Goal: Obtain resource: Download file/media

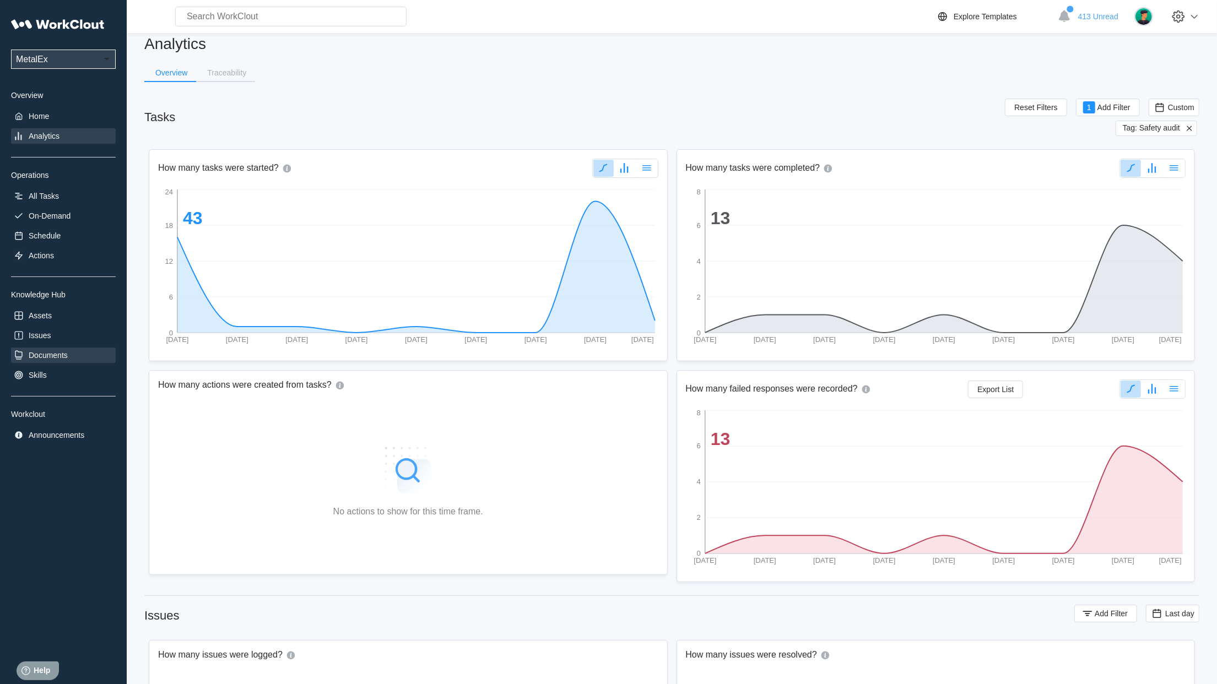
click at [35, 360] on div "Documents" at bounding box center [48, 355] width 39 height 9
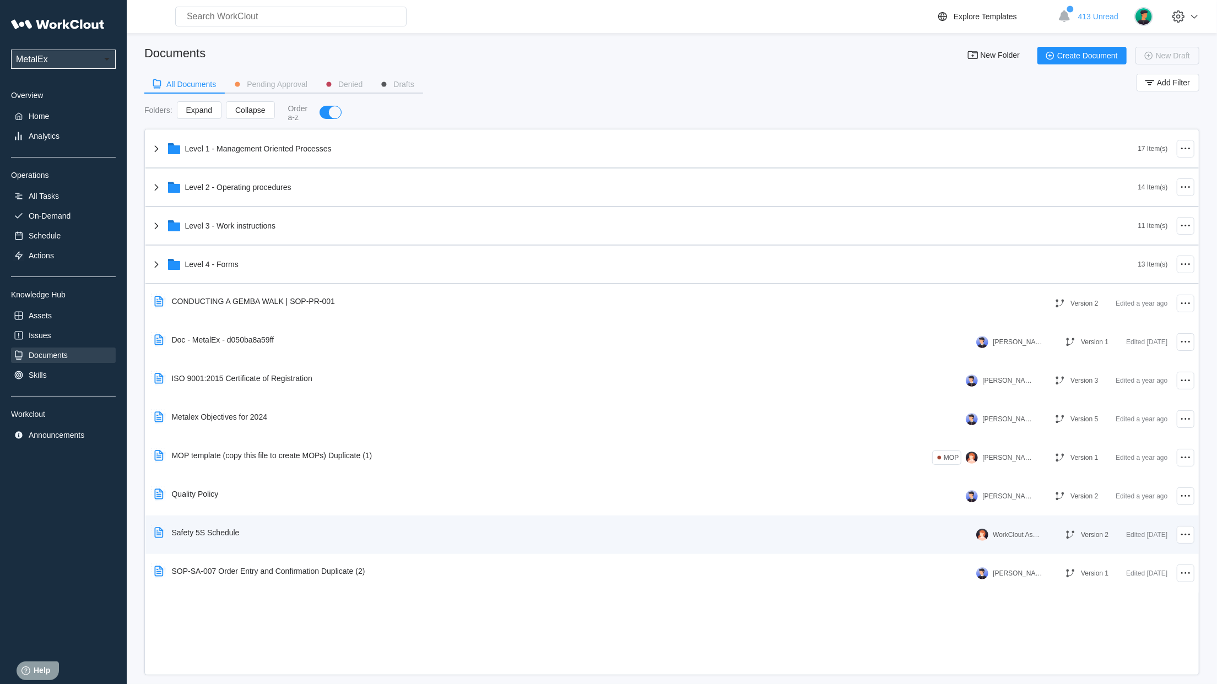
click at [199, 538] on div "Safety 5S Schedule" at bounding box center [199, 532] width 99 height 25
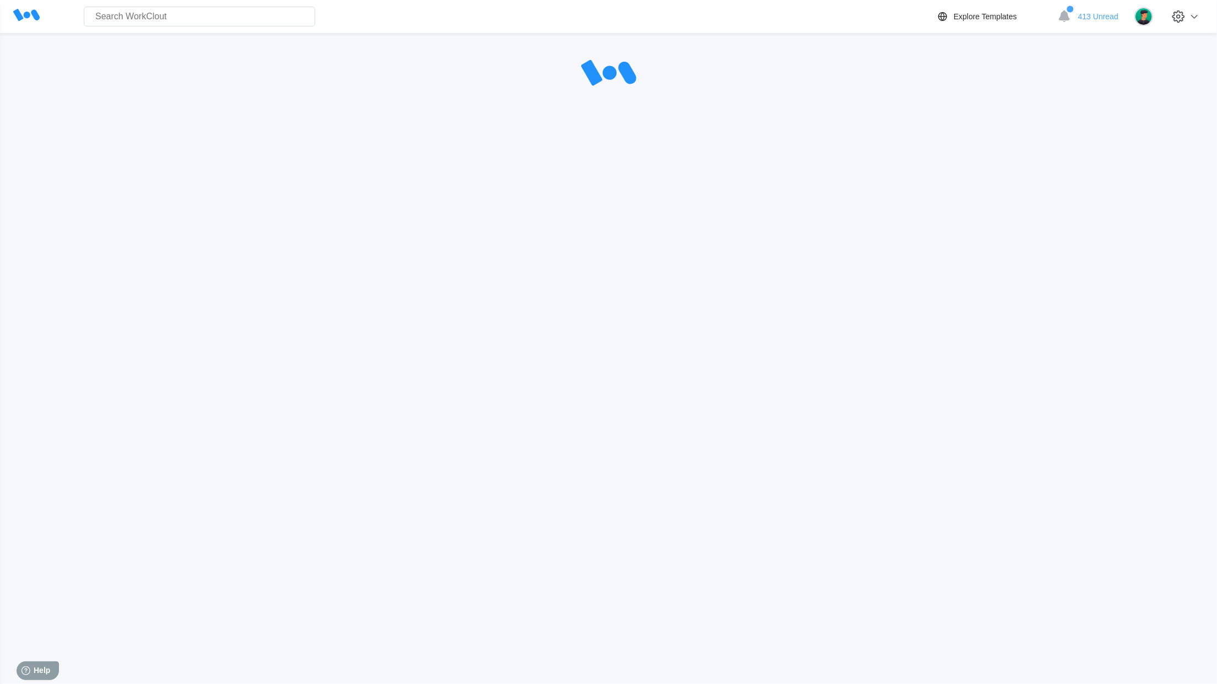
click at [199, 538] on div "Search for anything... Assets • Employees • Skills • Documents • Issues • Tasks…" at bounding box center [608, 310] width 1217 height 620
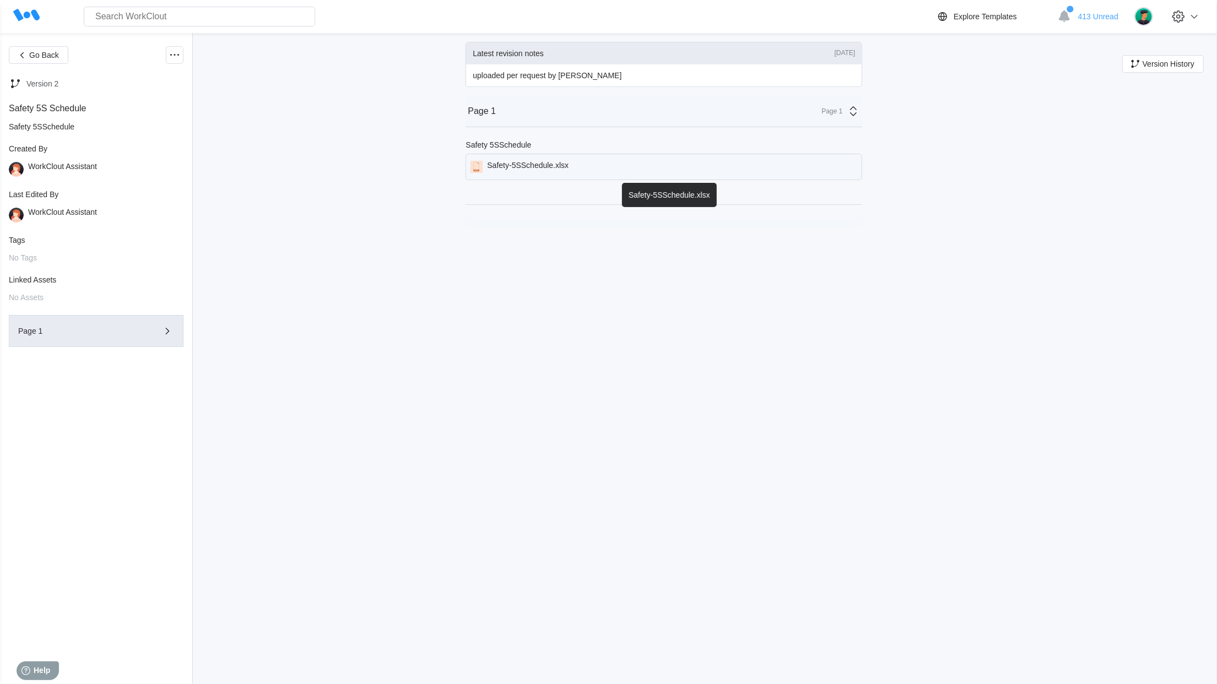
click at [512, 168] on div "Safety-5SSchedule.xlsx" at bounding box center [528, 167] width 82 height 12
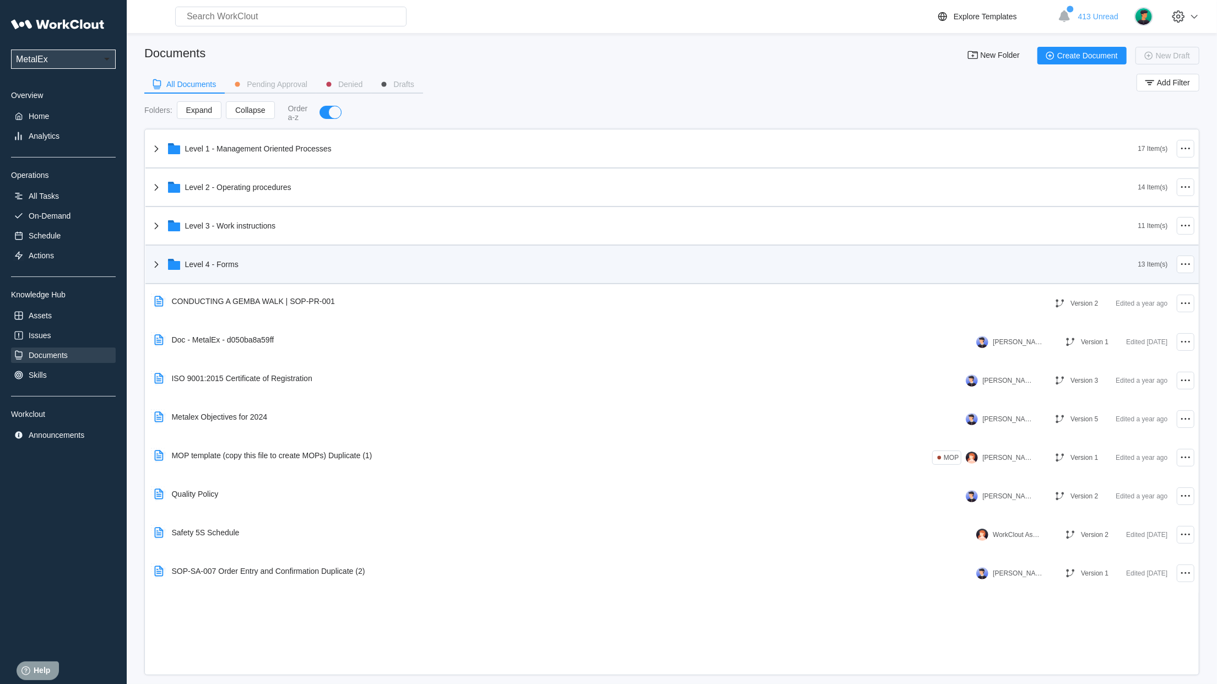
click at [153, 263] on icon at bounding box center [156, 264] width 13 height 13
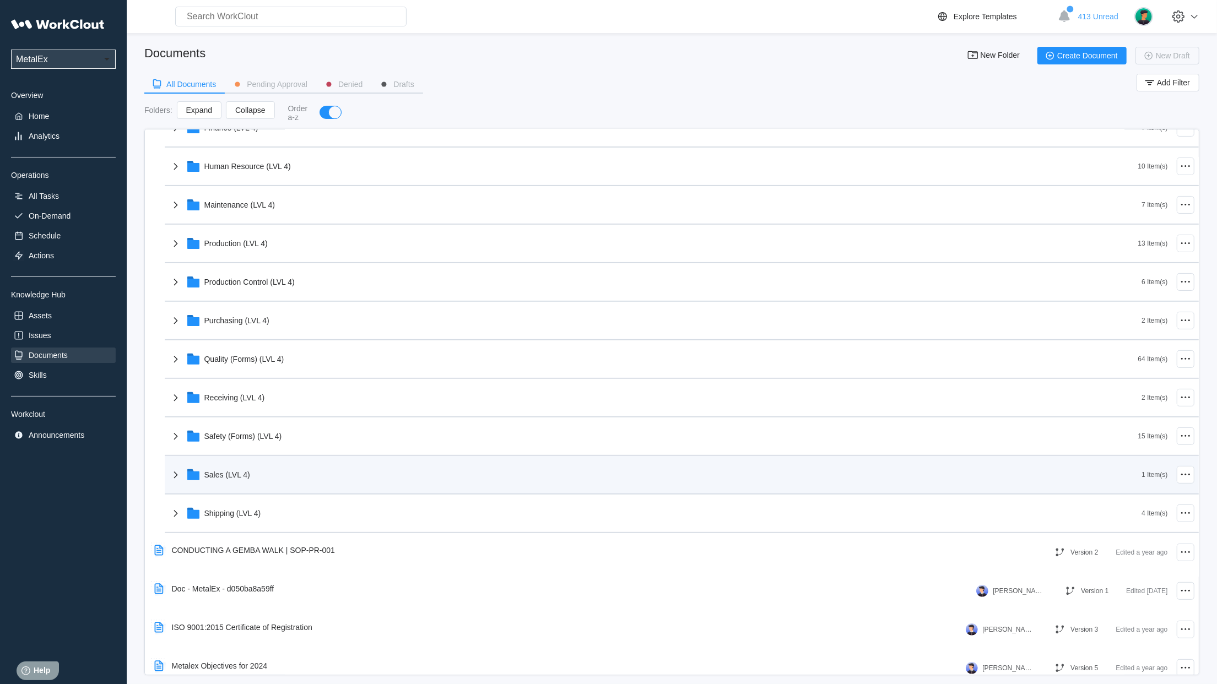
scroll to position [247, 0]
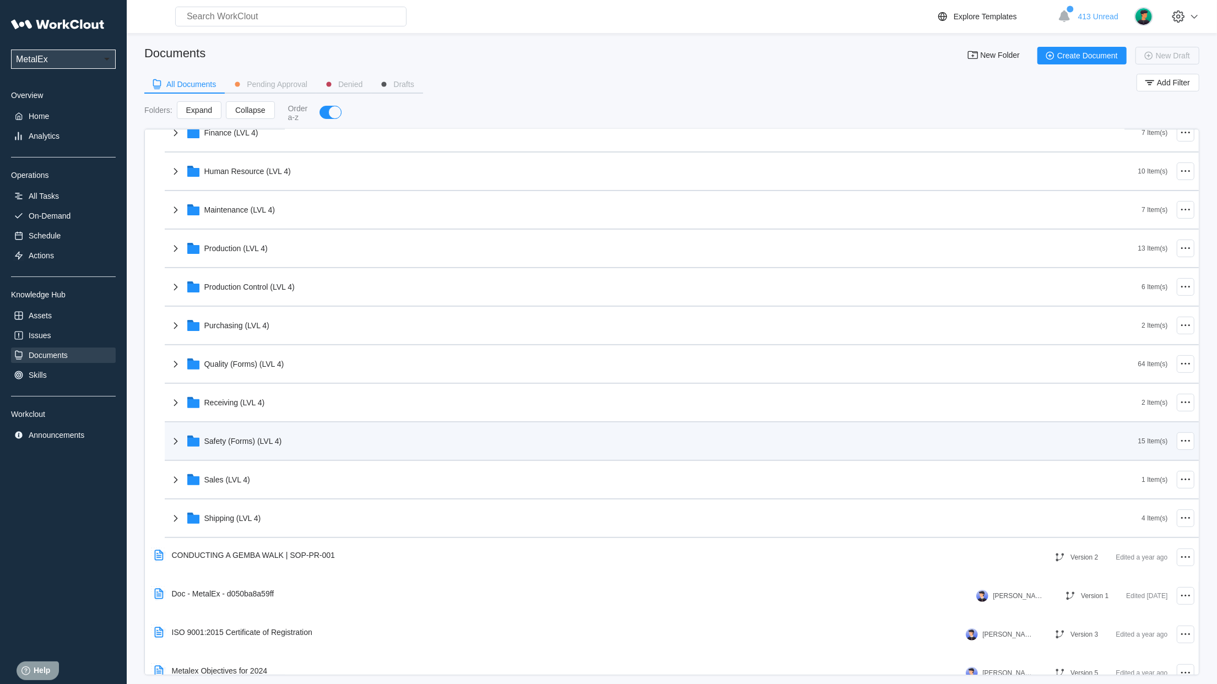
click at [178, 444] on icon at bounding box center [175, 441] width 13 height 13
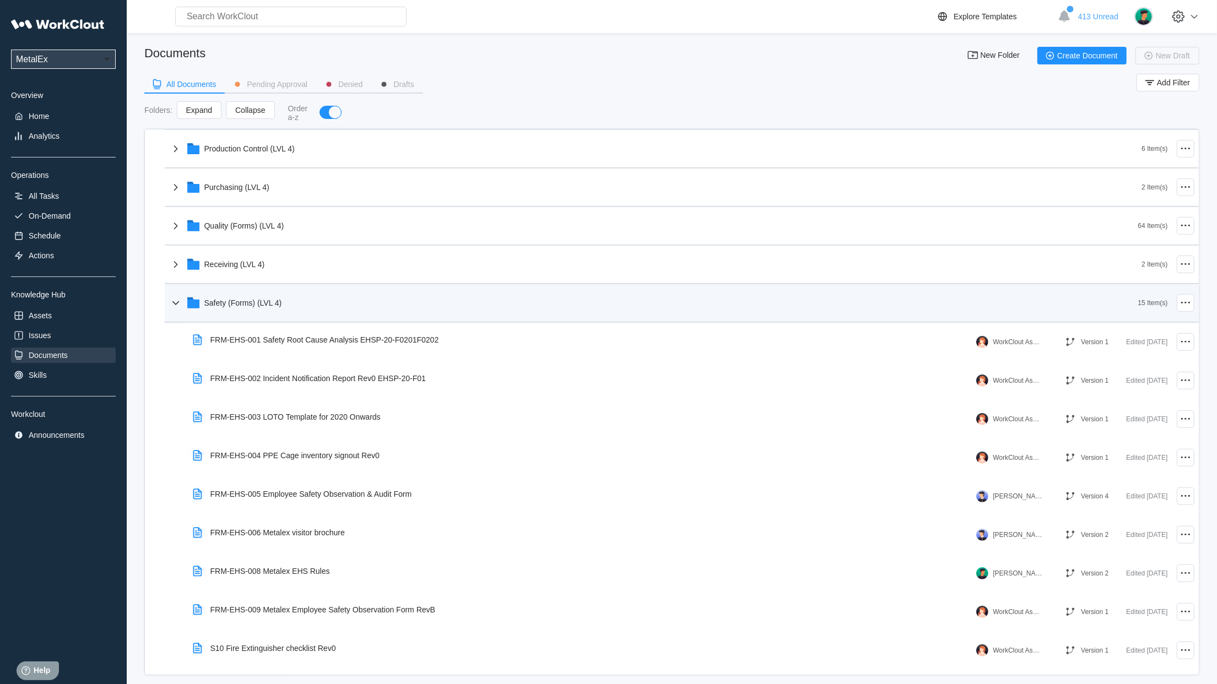
scroll to position [435, 0]
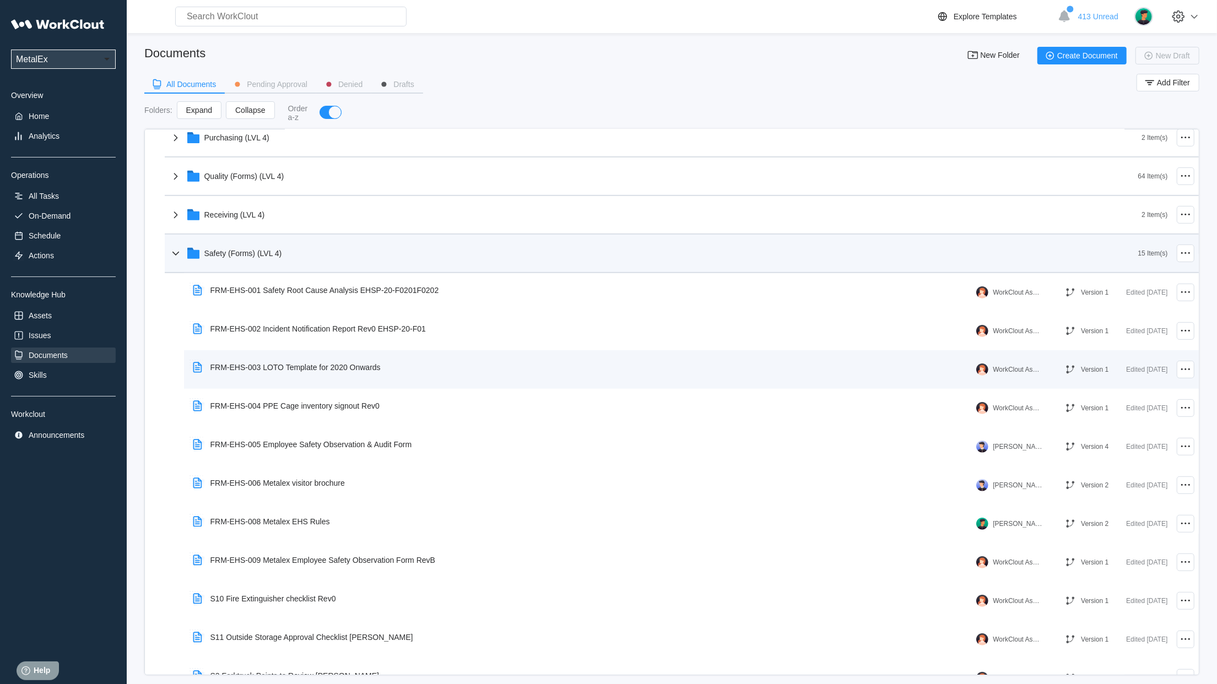
click at [302, 365] on div "FRM-EHS-003 LOTO Template for 2020 Onwards" at bounding box center [295, 367] width 170 height 9
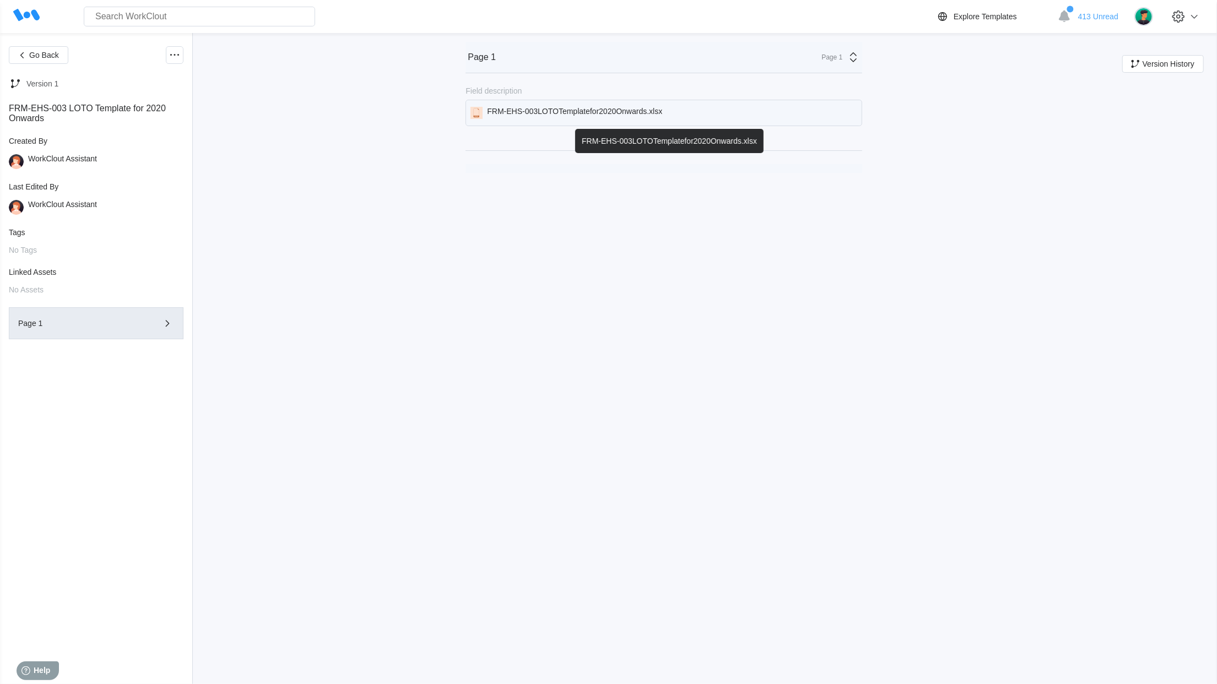
click at [534, 117] on div "FRM-EHS-003LOTOTemplatefor2020Onwards.xlsx" at bounding box center [574, 113] width 175 height 12
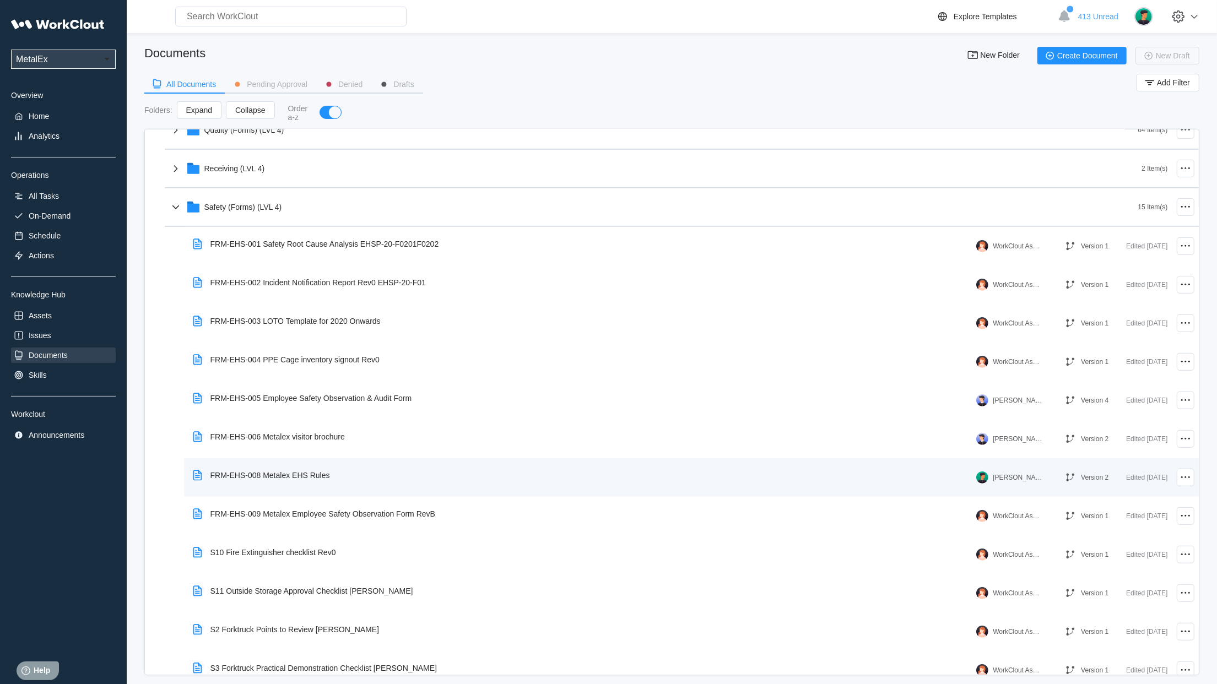
scroll to position [476, 0]
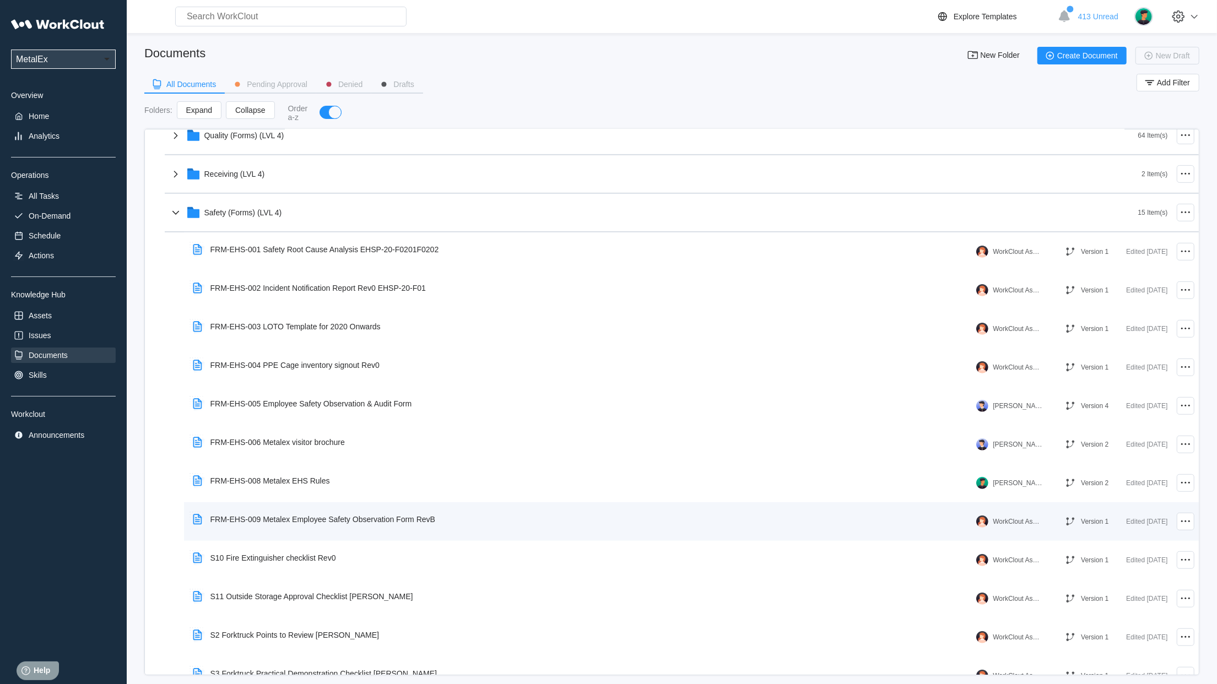
click at [320, 520] on div "FRM-EHS-009 Metalex Employee Safety Observation Form RevB" at bounding box center [322, 519] width 225 height 9
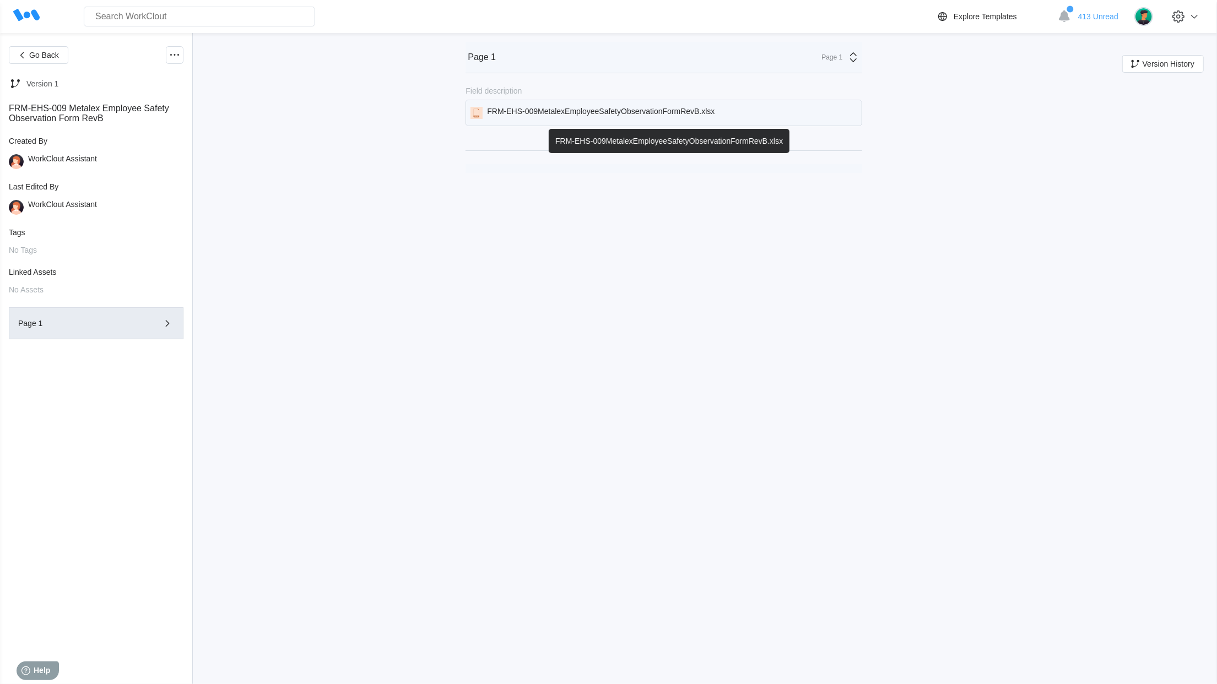
click at [547, 115] on div "FRM-EHS-009MetalexEmployeeSafetyObservationFormRevB.xlsx" at bounding box center [600, 113] width 227 height 12
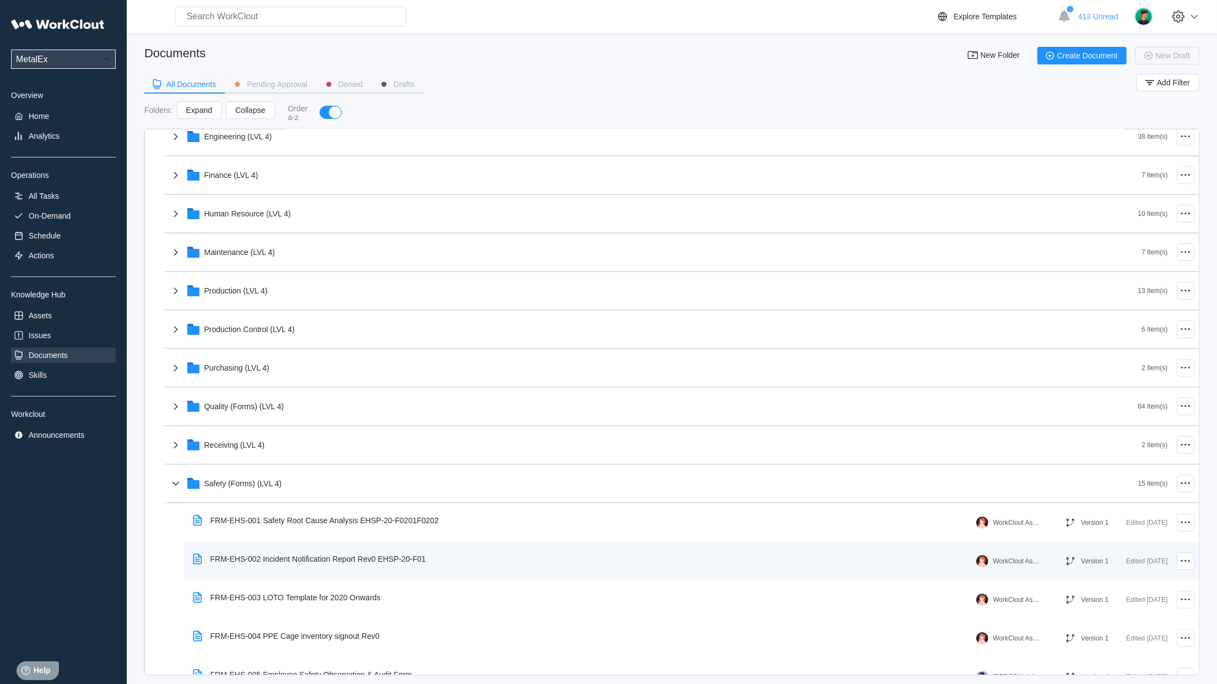
scroll to position [231, 0]
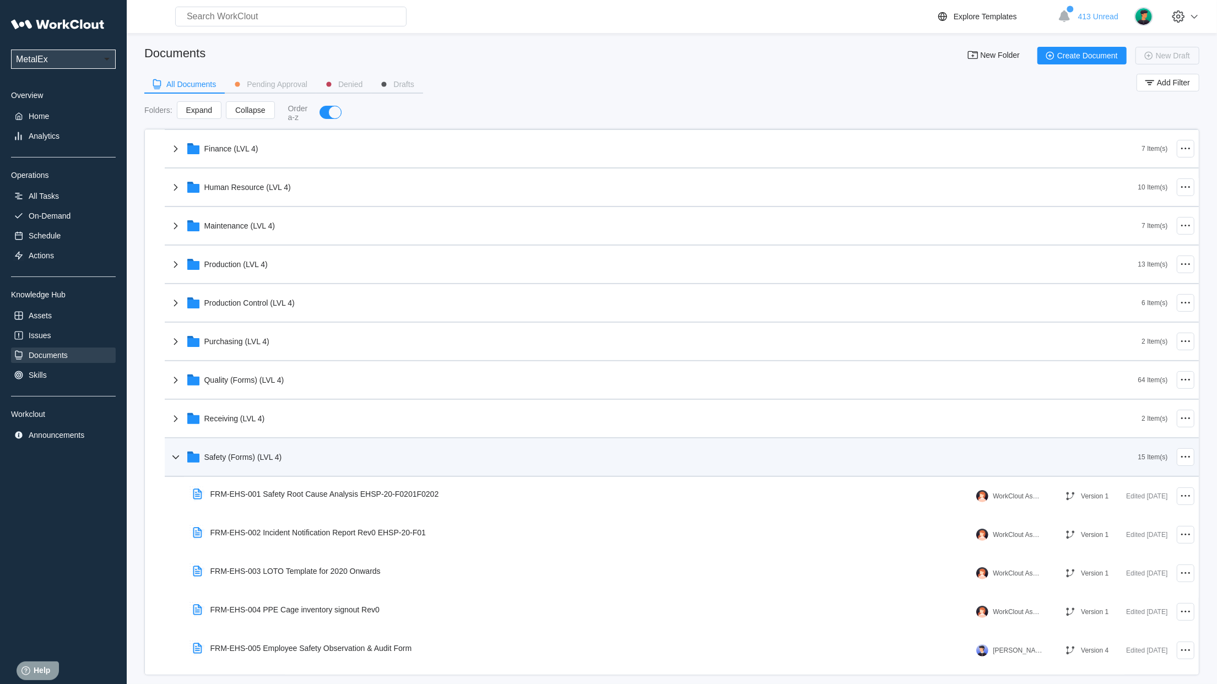
click at [175, 460] on icon at bounding box center [175, 457] width 13 height 13
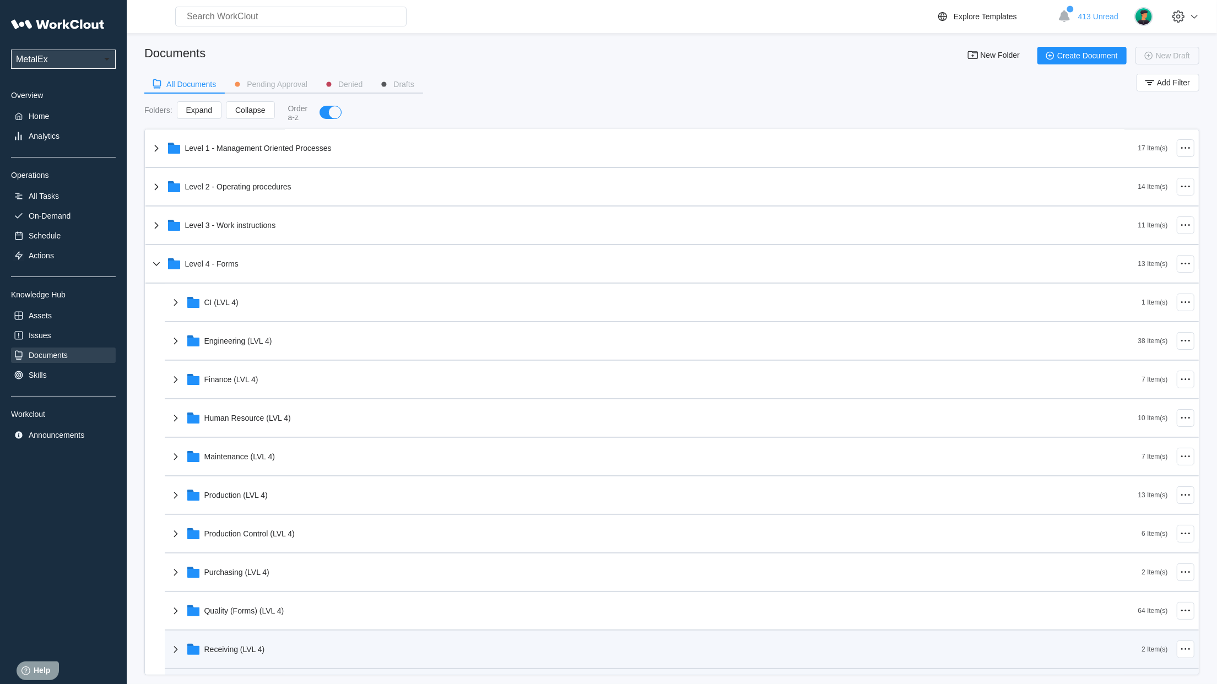
scroll to position [0, 0]
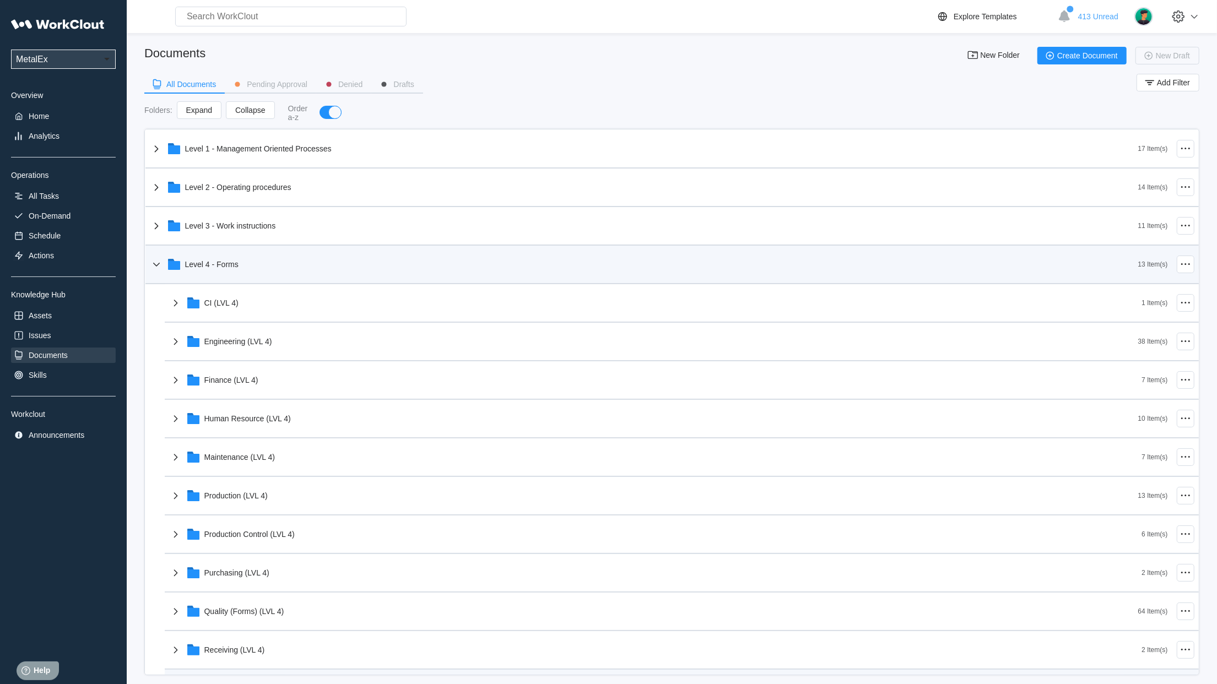
click at [157, 269] on icon at bounding box center [156, 264] width 13 height 13
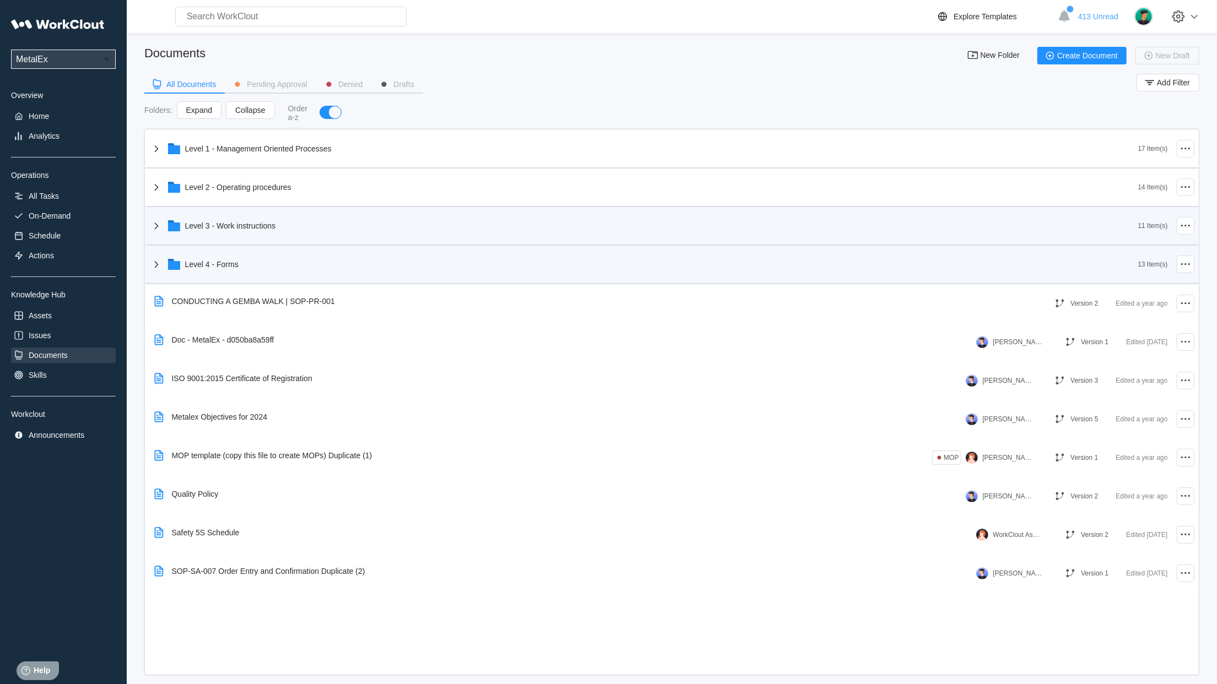
click at [157, 221] on icon at bounding box center [156, 225] width 13 height 13
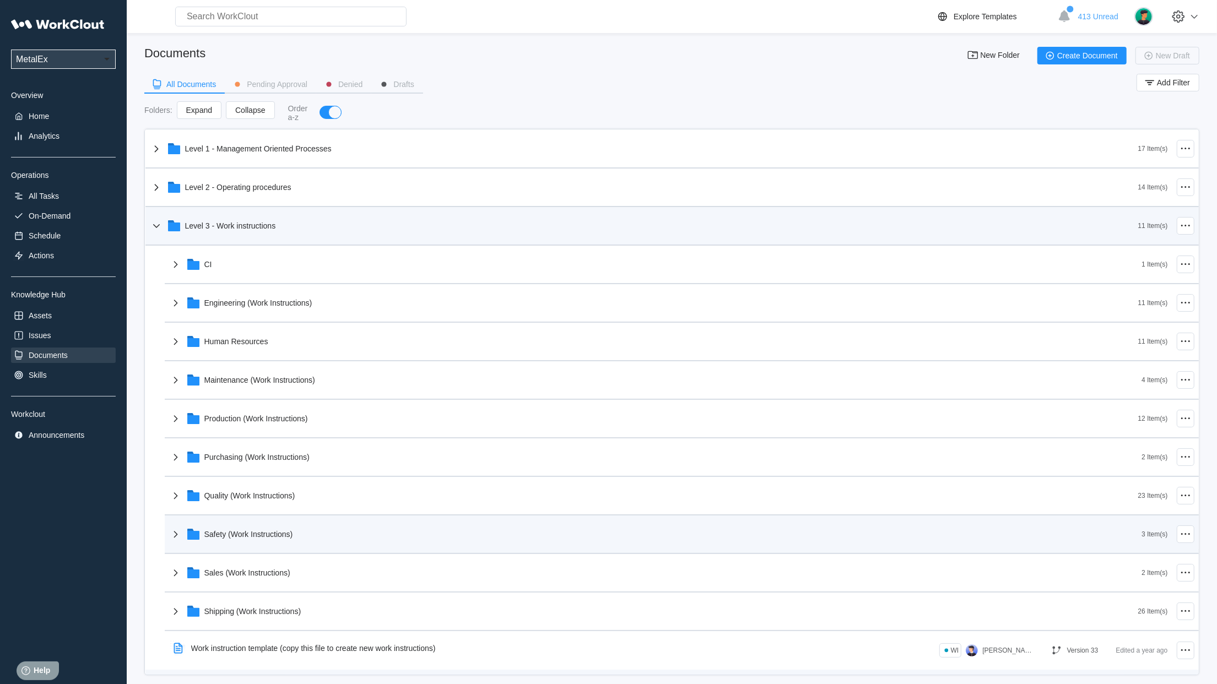
click at [175, 530] on icon at bounding box center [175, 534] width 13 height 13
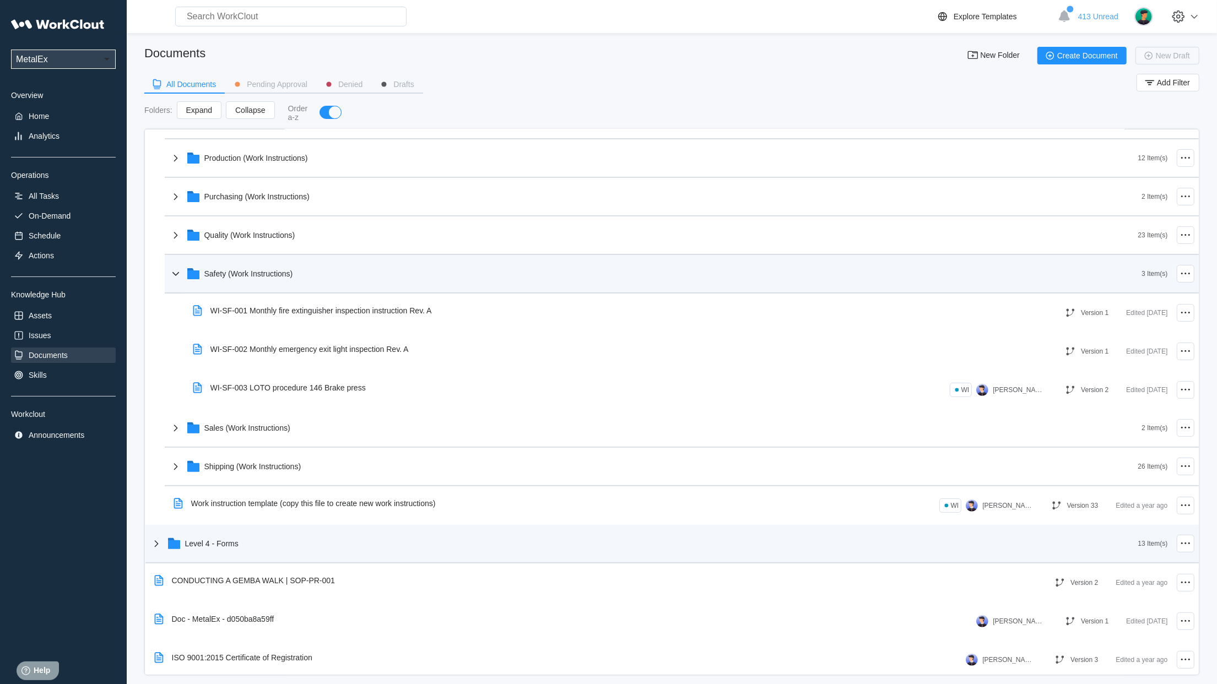
scroll to position [322, 0]
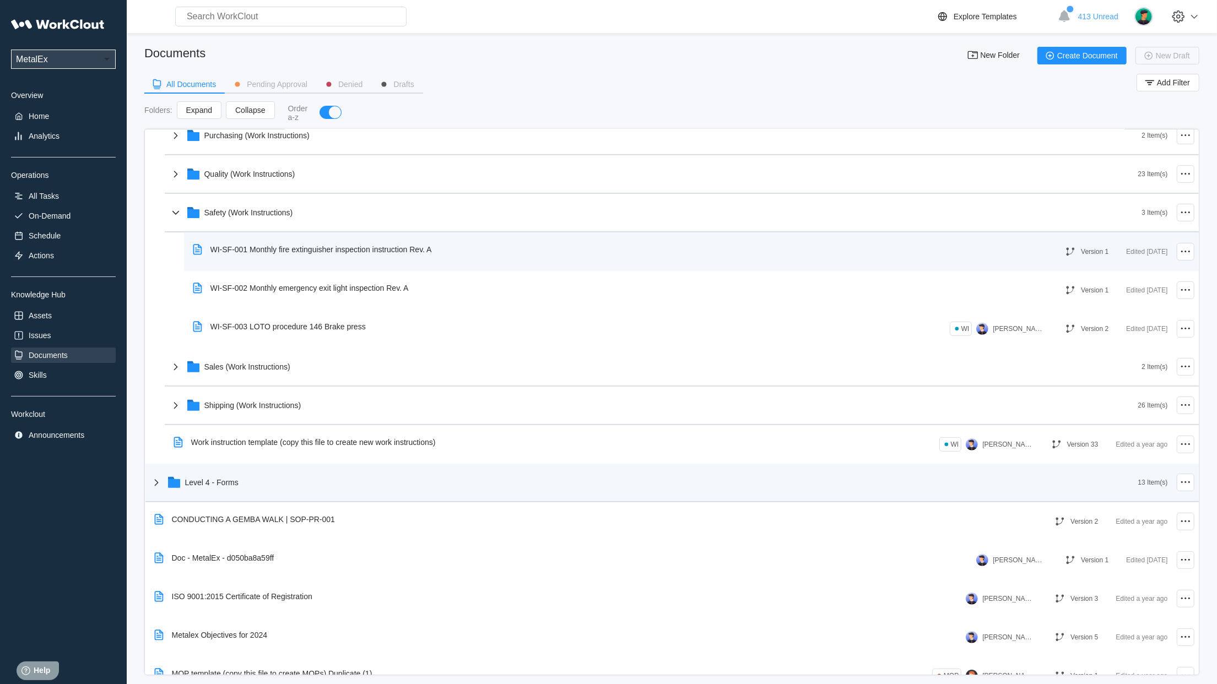
click at [323, 247] on div "WI-SF-001 Monthly fire extinguisher inspection instruction Rev. A" at bounding box center [320, 249] width 221 height 9
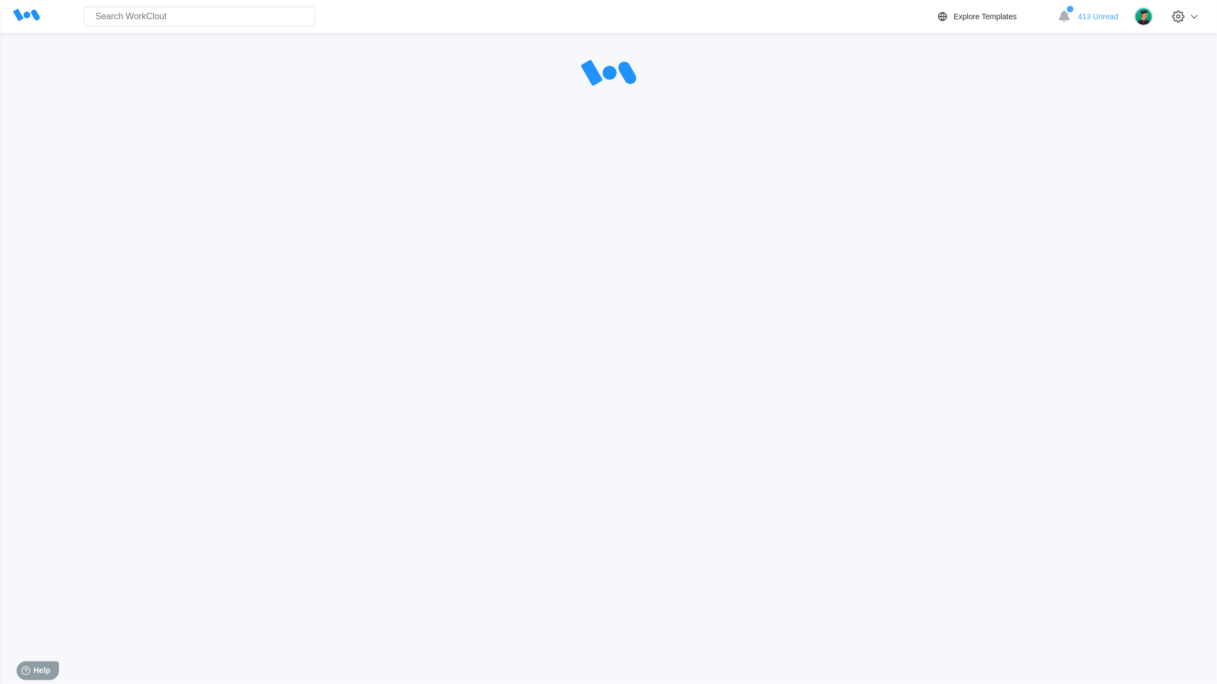
click at [323, 247] on div "Search for anything... Assets • Employees • Skills • Documents • Issues • Tasks…" at bounding box center [608, 310] width 1217 height 620
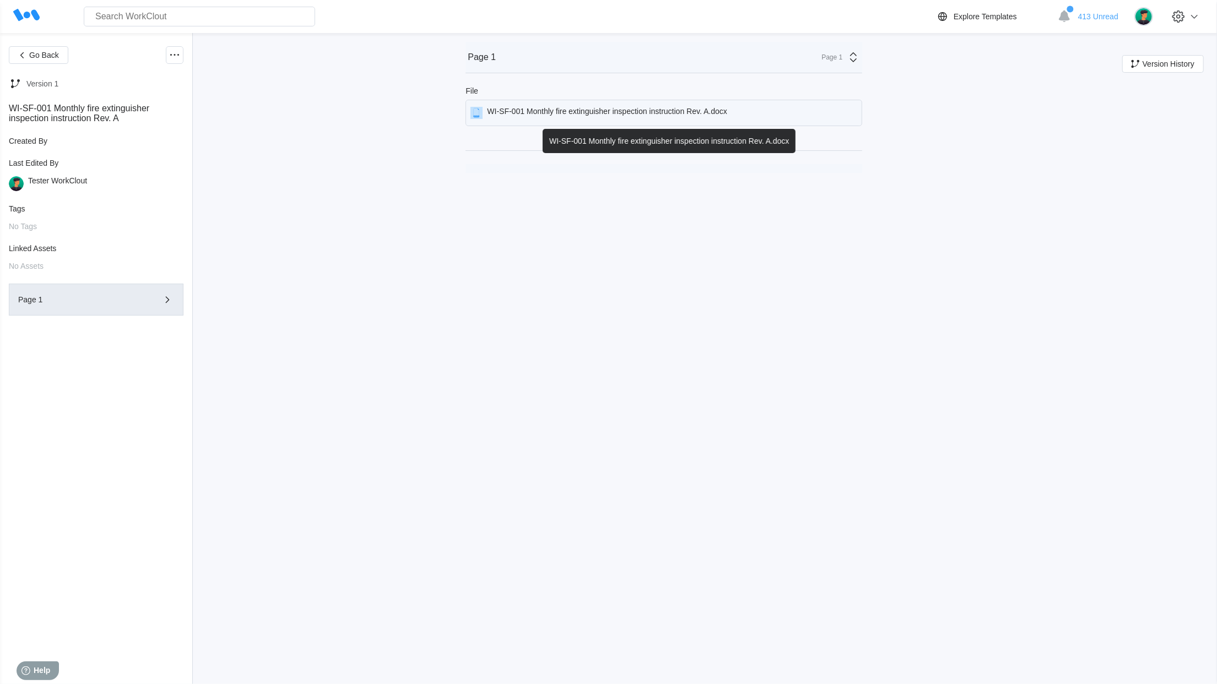
click at [652, 122] on div "WI-SF-001 Monthly fire extinguisher inspection instruction Rev. A.docx" at bounding box center [663, 113] width 397 height 26
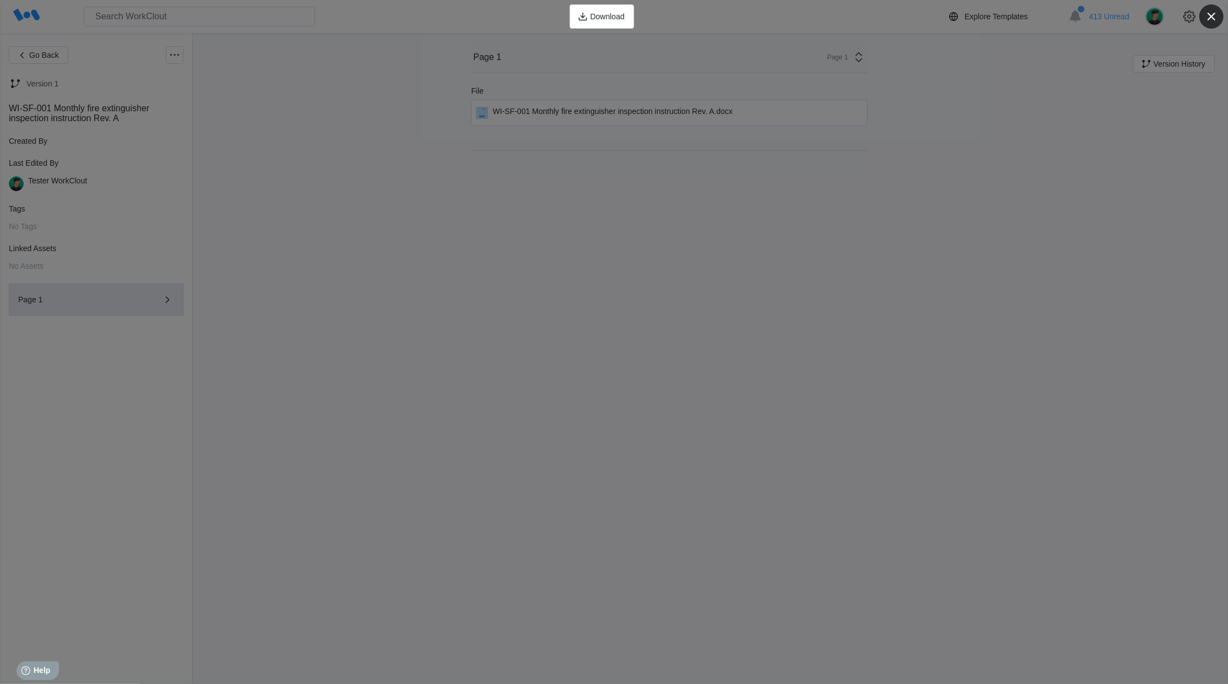
click at [1216, 14] on icon "button" at bounding box center [1210, 16] width 15 height 15
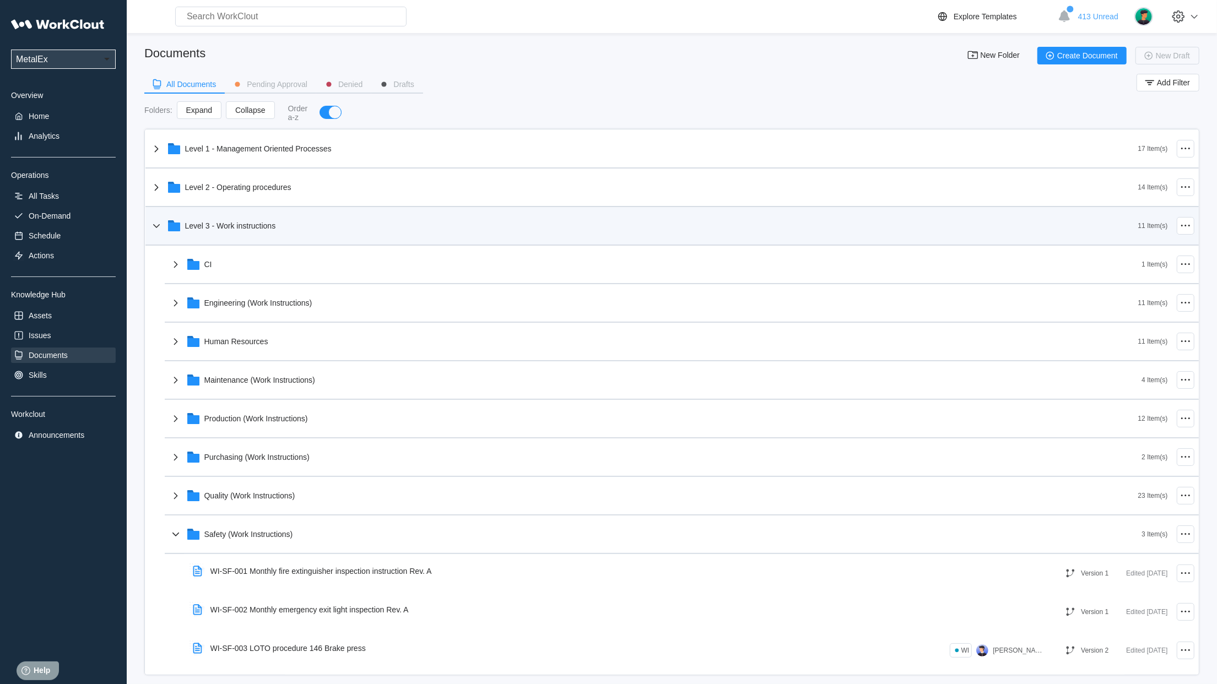
click at [161, 227] on icon at bounding box center [156, 225] width 13 height 13
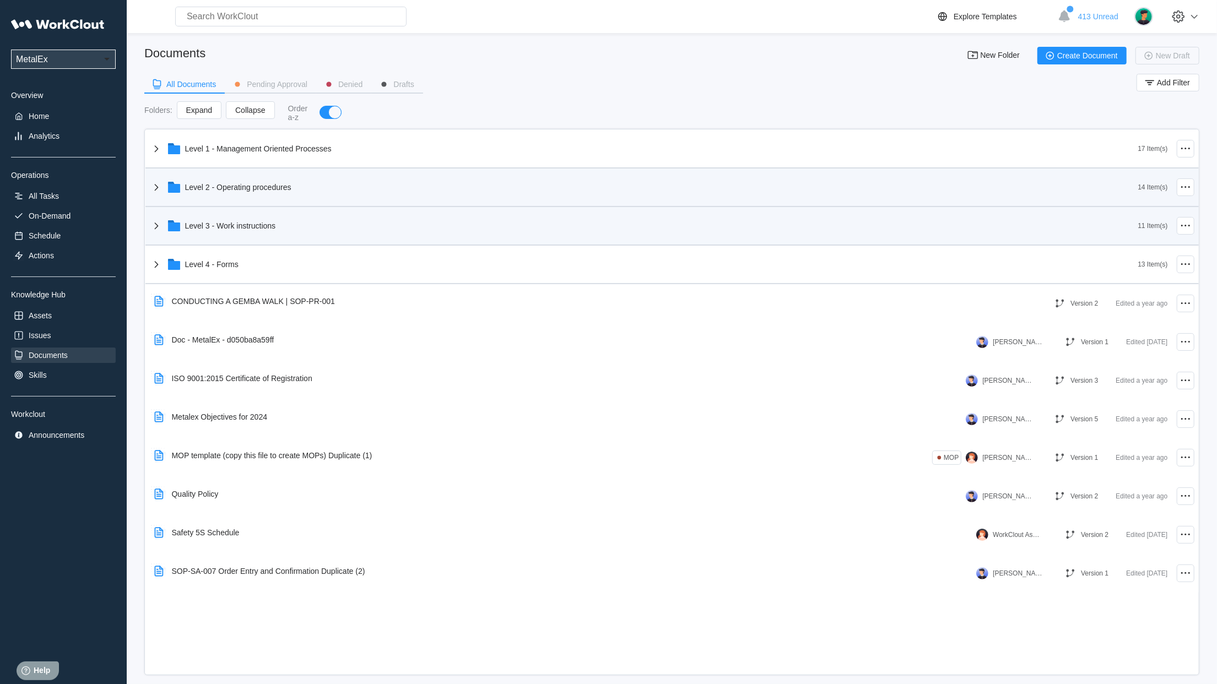
click at [159, 175] on div "Level 2 - Operating procedures" at bounding box center [644, 187] width 988 height 29
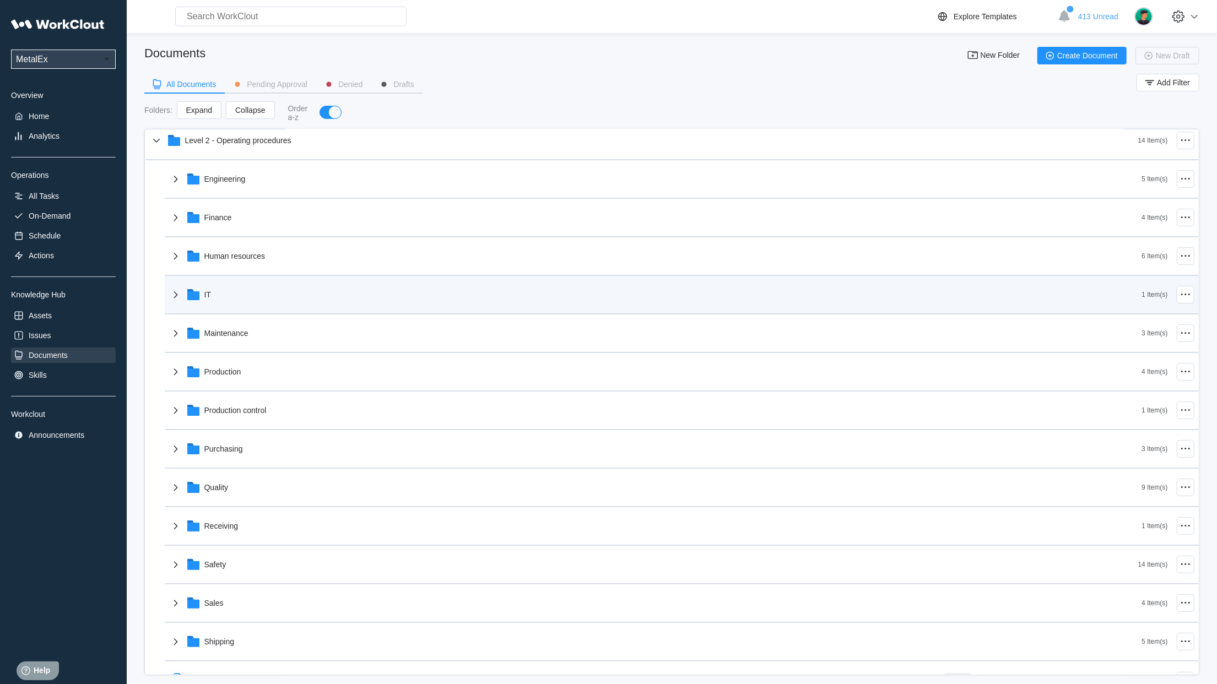
scroll to position [195, 0]
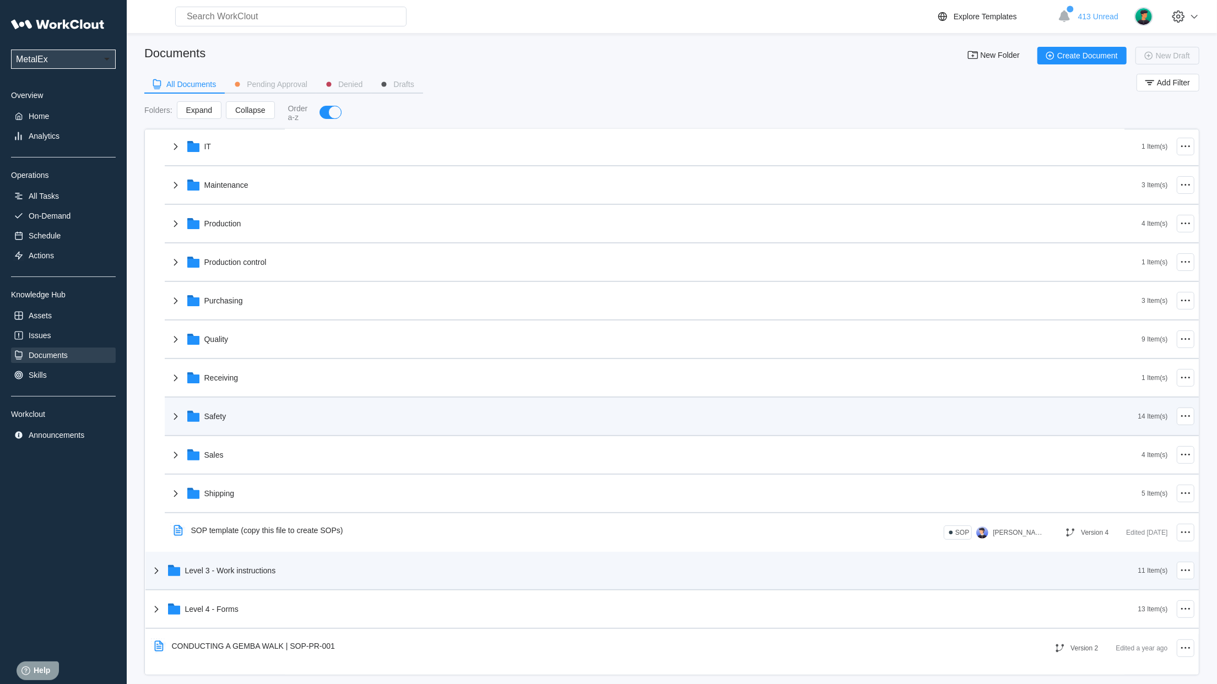
click at [221, 415] on div "Safety" at bounding box center [215, 416] width 22 height 9
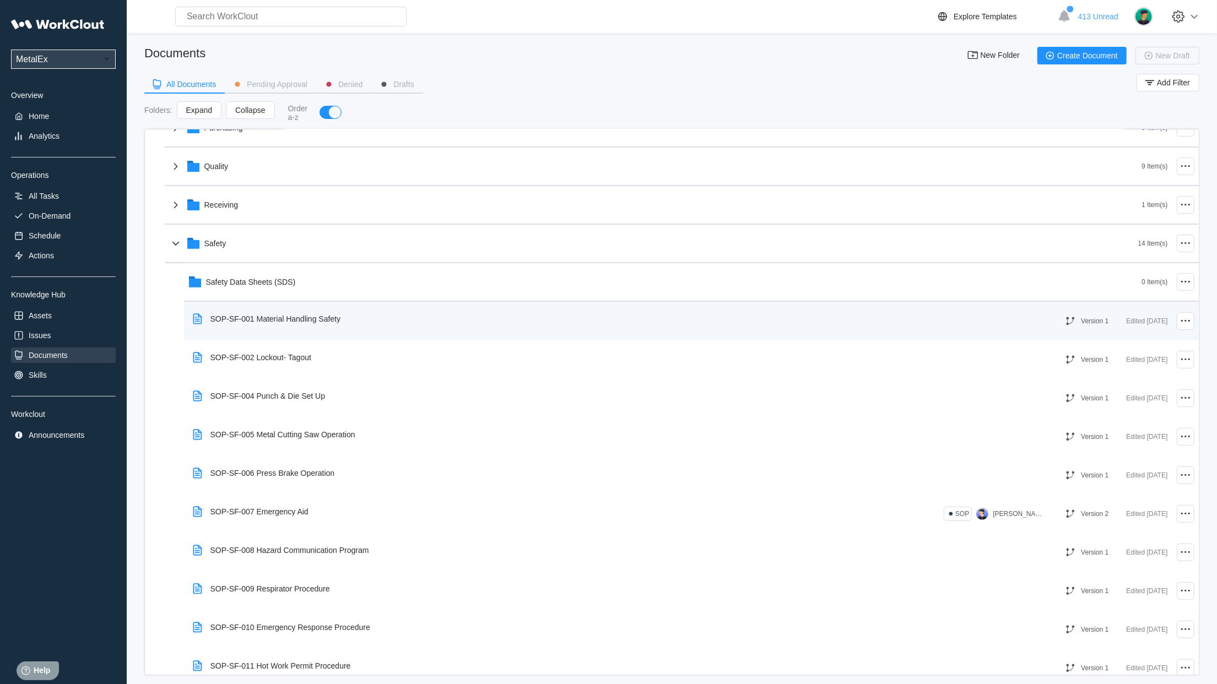
scroll to position [357, 0]
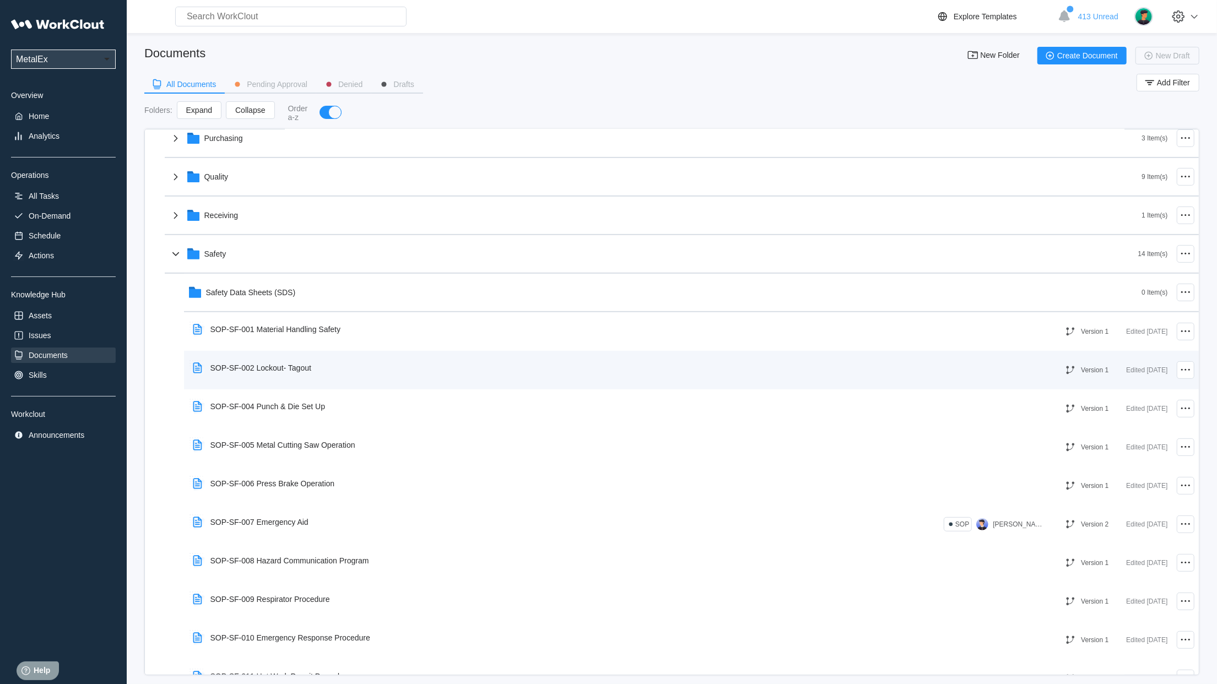
click at [252, 364] on div "SOP-SF-002 Lockout- Tagout" at bounding box center [260, 368] width 101 height 9
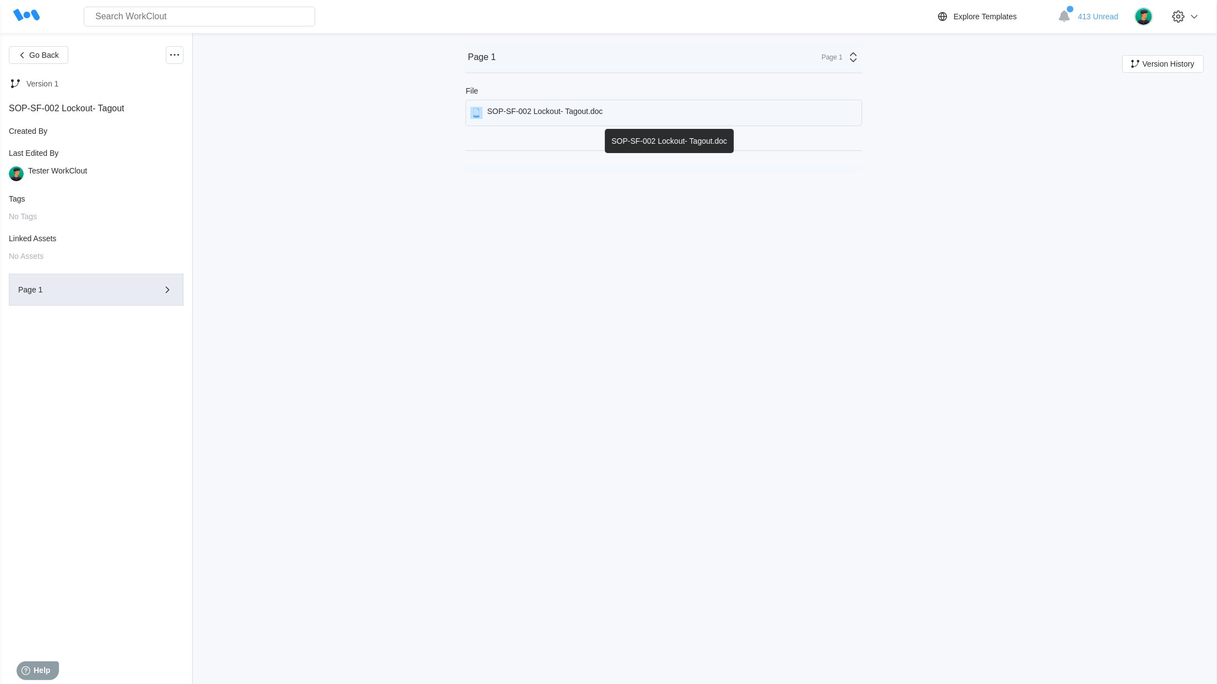
click at [541, 111] on div "SOP-SF-002 Lockout- Tagout.doc" at bounding box center [545, 113] width 116 height 12
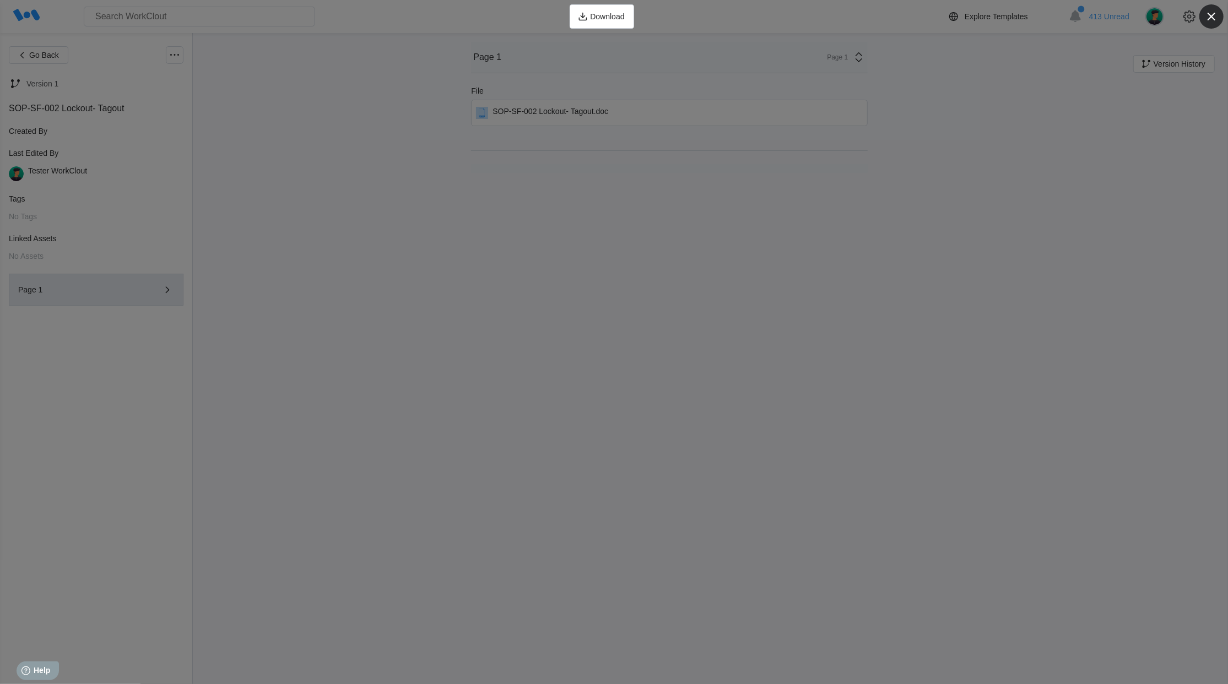
click at [1209, 14] on icon "button" at bounding box center [1211, 17] width 8 height 8
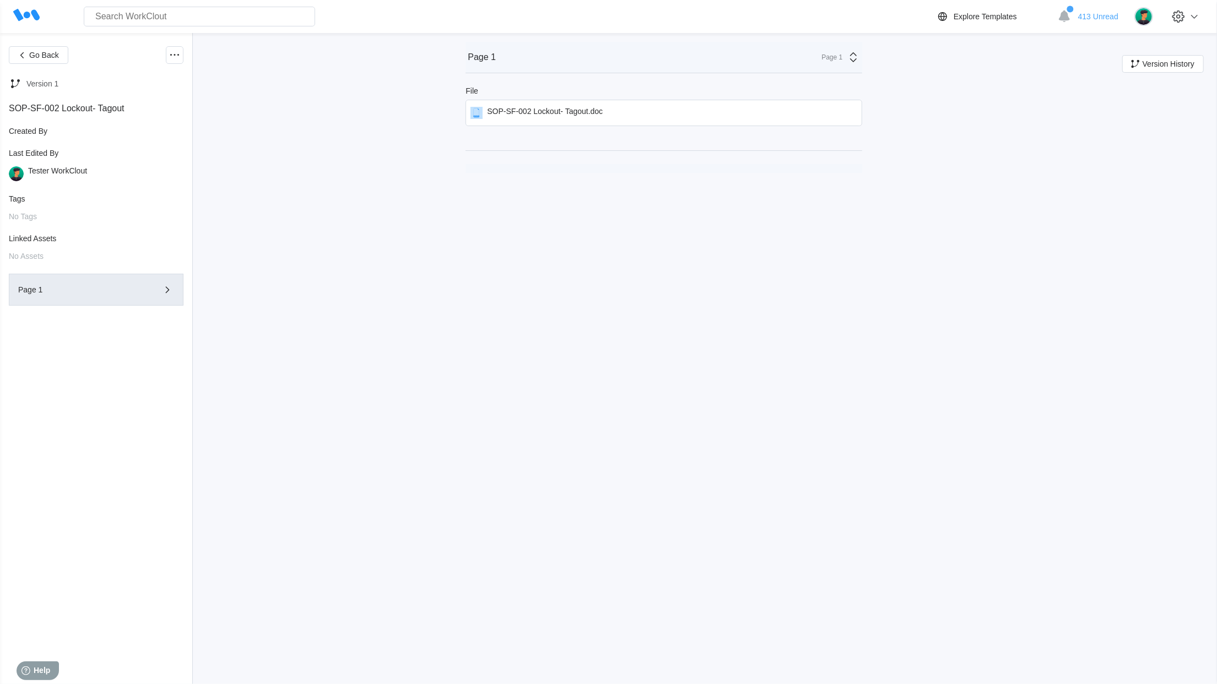
click at [12, 12] on link at bounding box center [21, 16] width 35 height 29
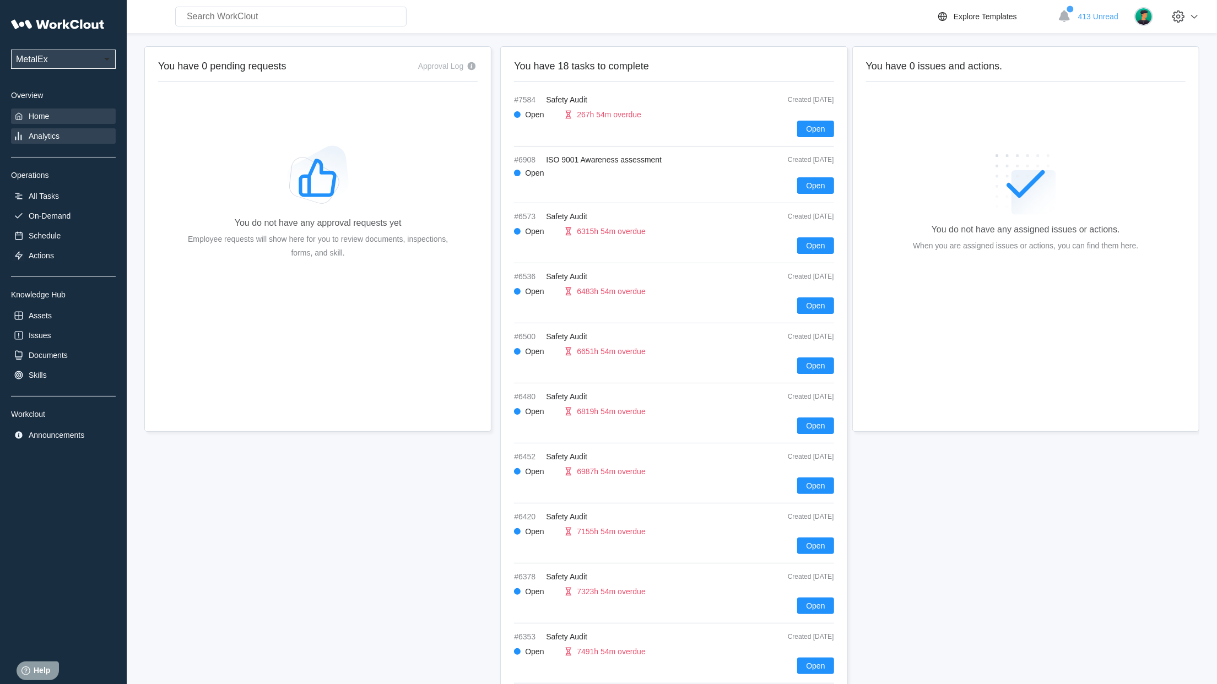
click at [51, 135] on div "Analytics" at bounding box center [44, 136] width 31 height 9
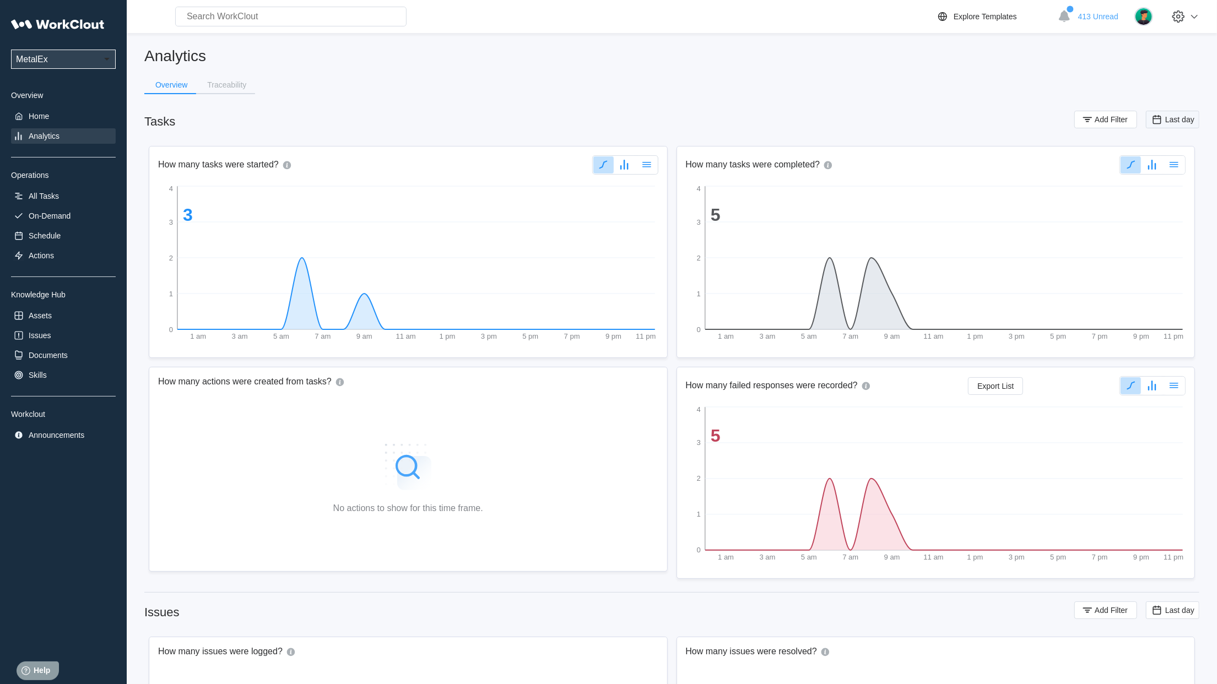
click at [1172, 124] on div "Last day" at bounding box center [1173, 119] width 44 height 12
click at [1127, 126] on button "Add Filter" at bounding box center [1105, 120] width 63 height 18
click at [851, 169] on div "Assignee" at bounding box center [809, 162] width 103 height 15
click at [802, 208] on div "Tag" at bounding box center [816, 203] width 105 height 9
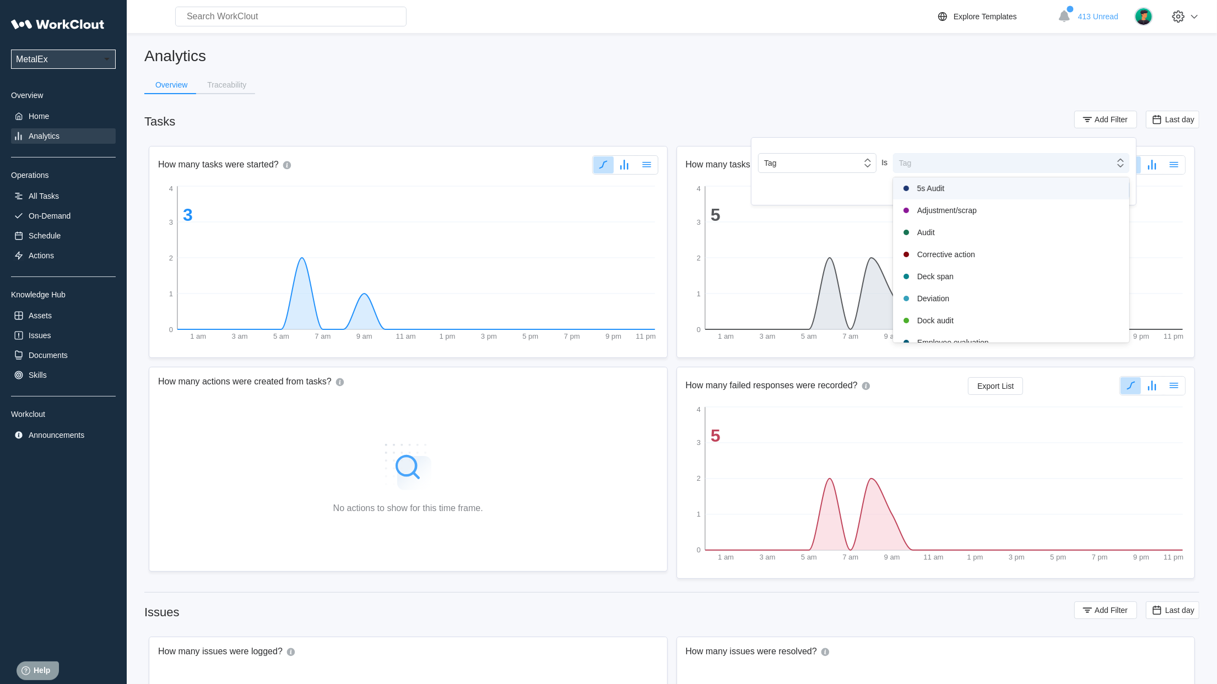
click at [979, 170] on div "Tag" at bounding box center [1003, 162] width 221 height 15
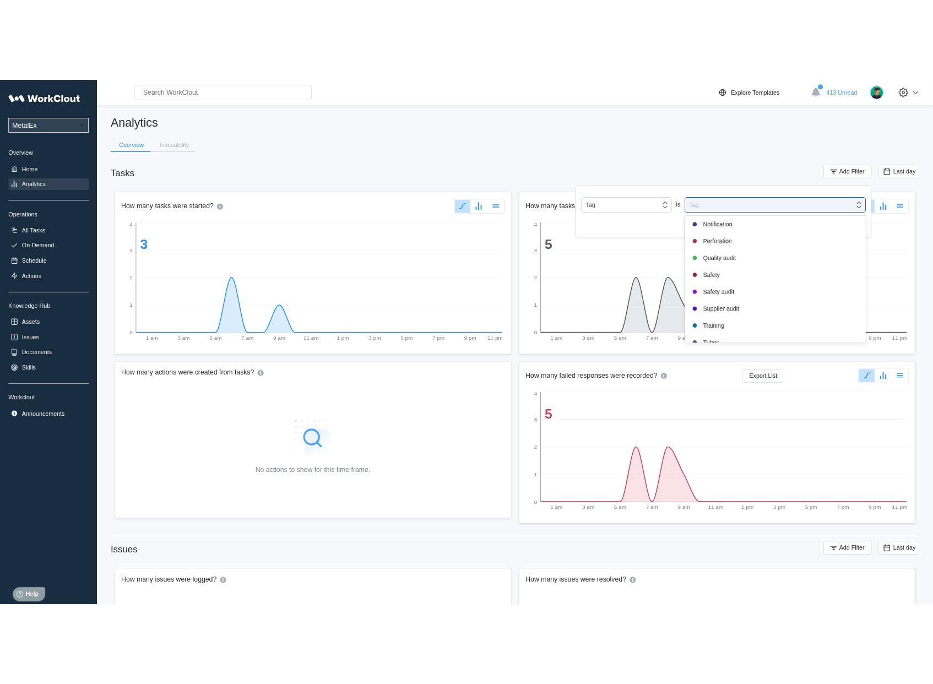
scroll to position [231, 0]
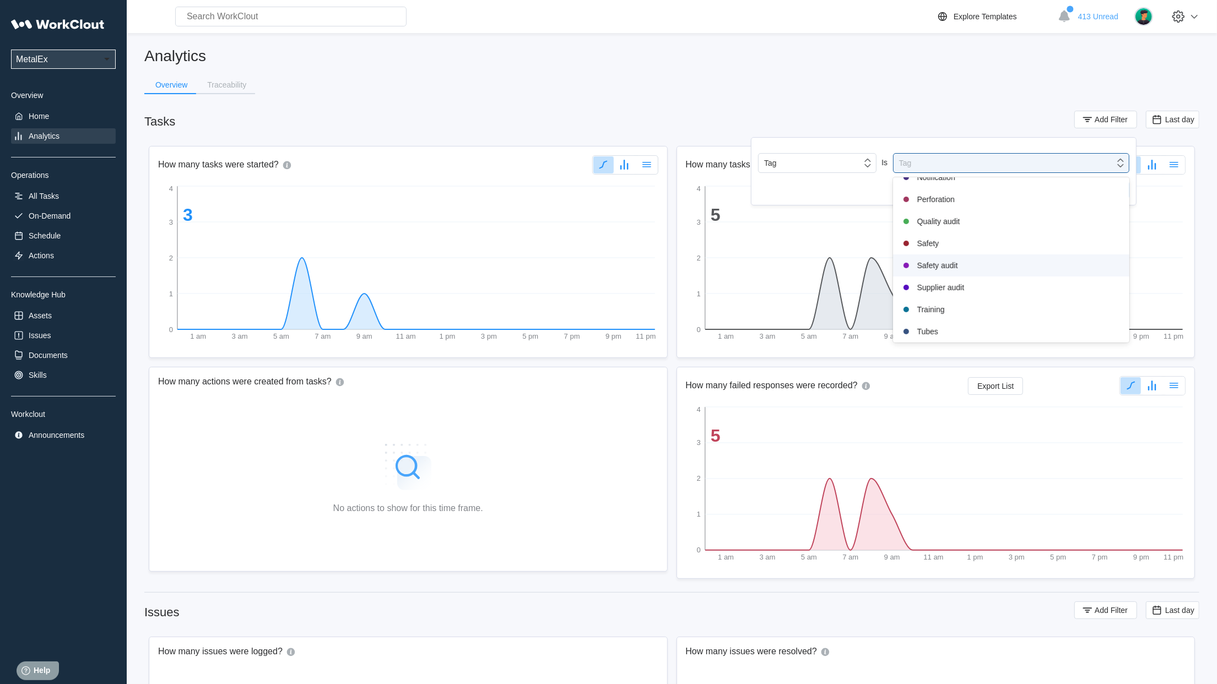
click at [957, 270] on div "Safety audit" at bounding box center [1010, 265] width 223 height 13
click at [1111, 192] on span "Apply Filter" at bounding box center [1101, 192] width 39 height 8
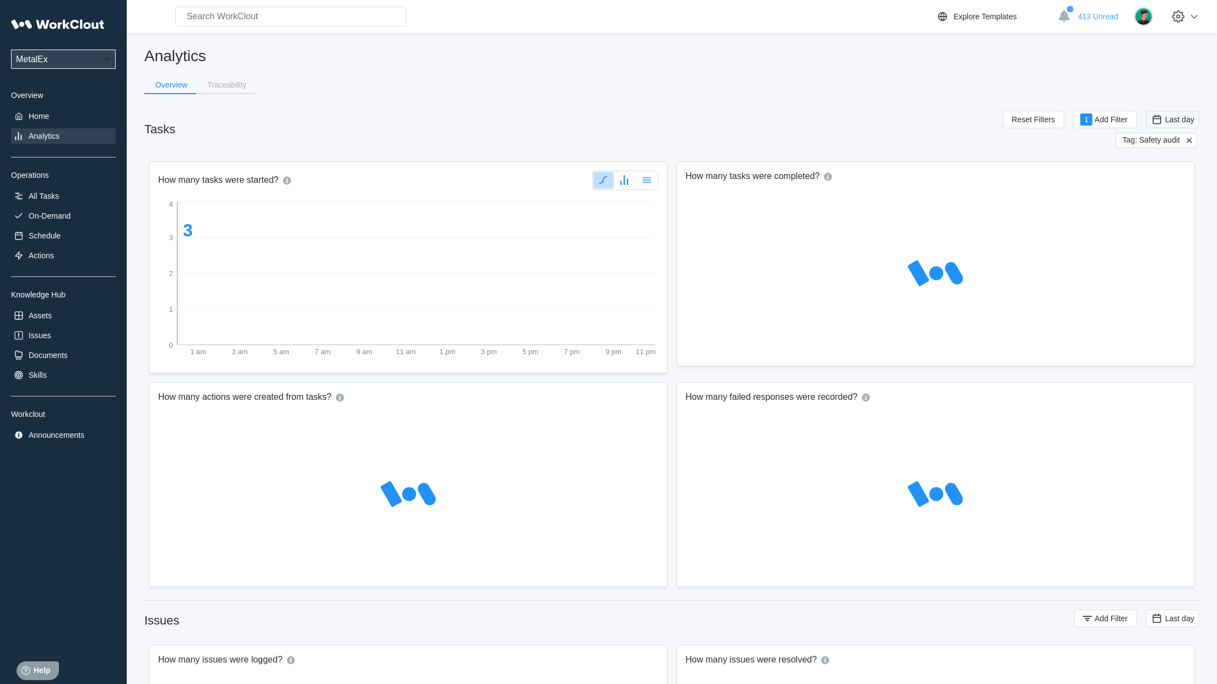
click at [1181, 124] on div "Last day" at bounding box center [1173, 119] width 44 height 12
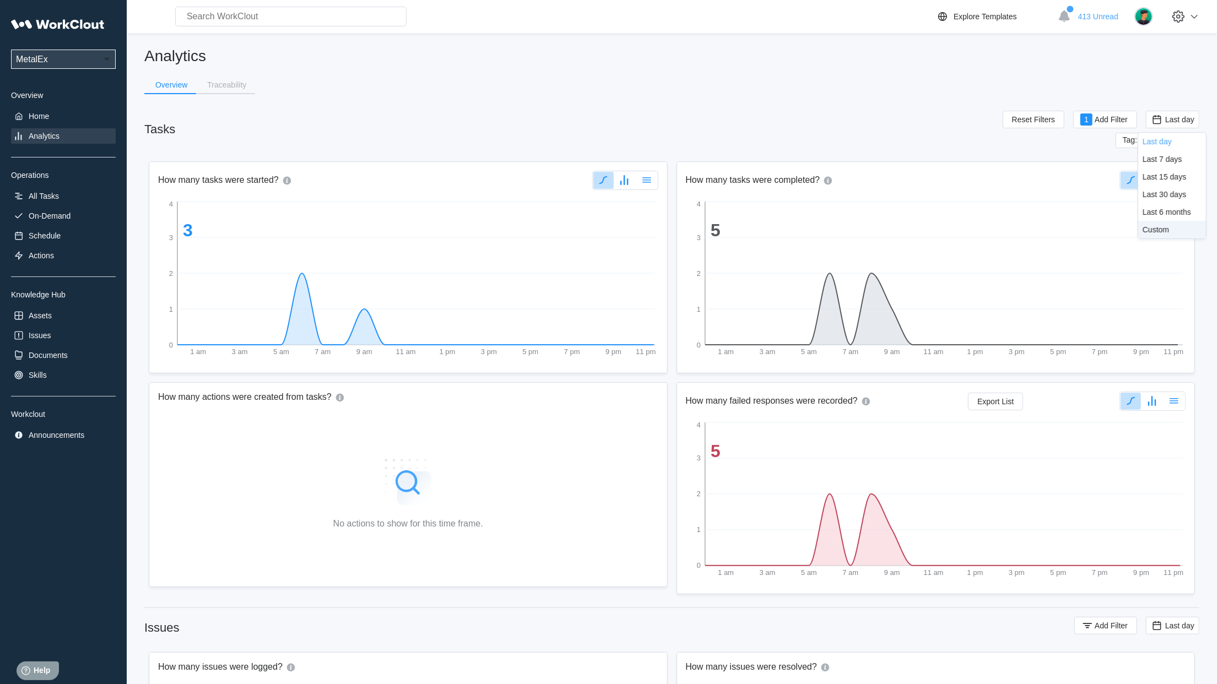
click at [1164, 226] on div "Custom" at bounding box center [1155, 229] width 26 height 9
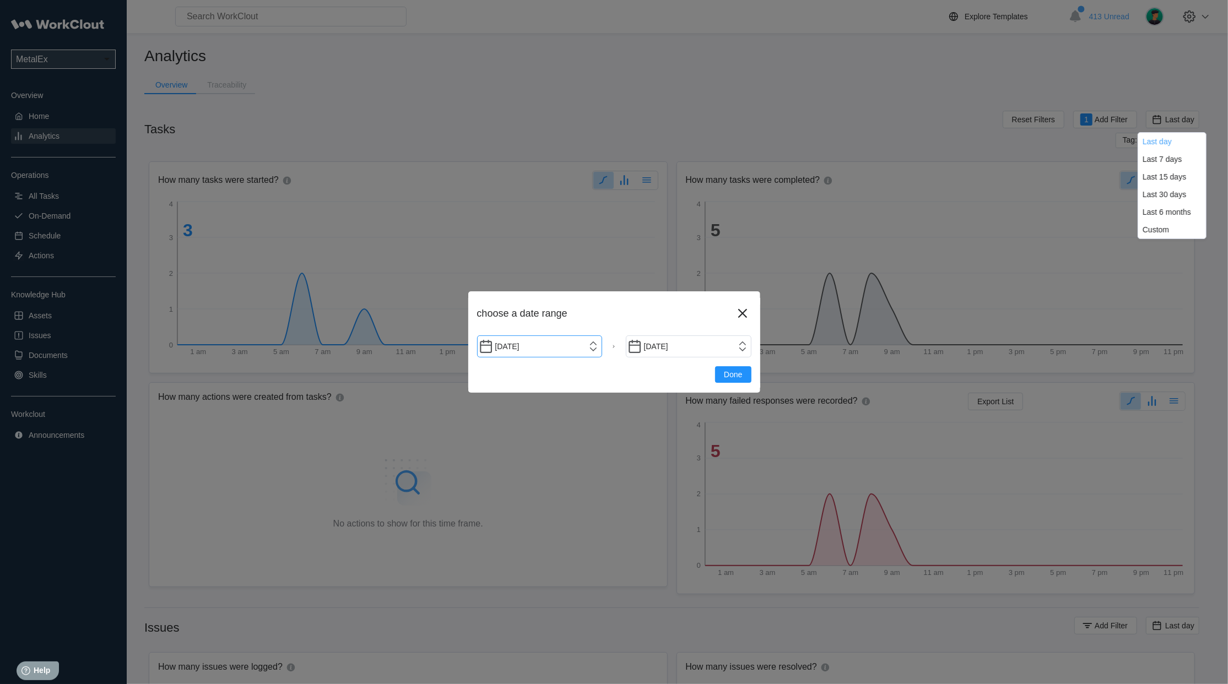
click at [534, 347] on input "[DATE]" at bounding box center [540, 346] width 126 height 22
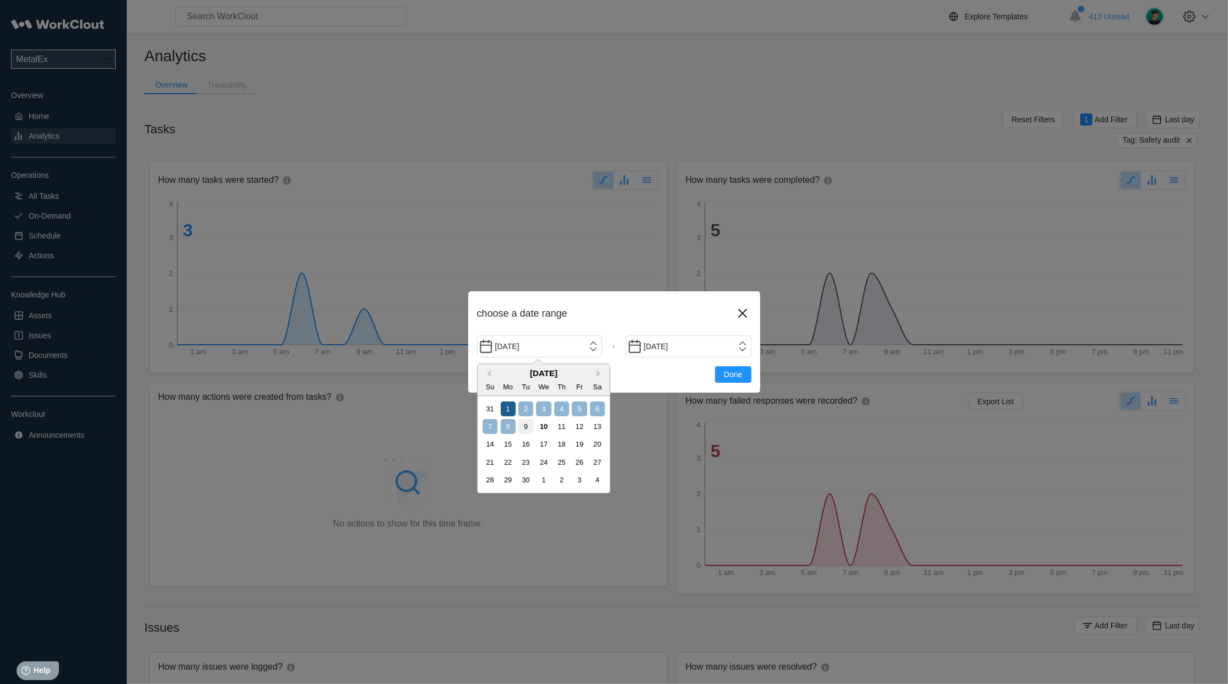
click at [501, 411] on div "1" at bounding box center [508, 409] width 15 height 15
type input "[DATE]"
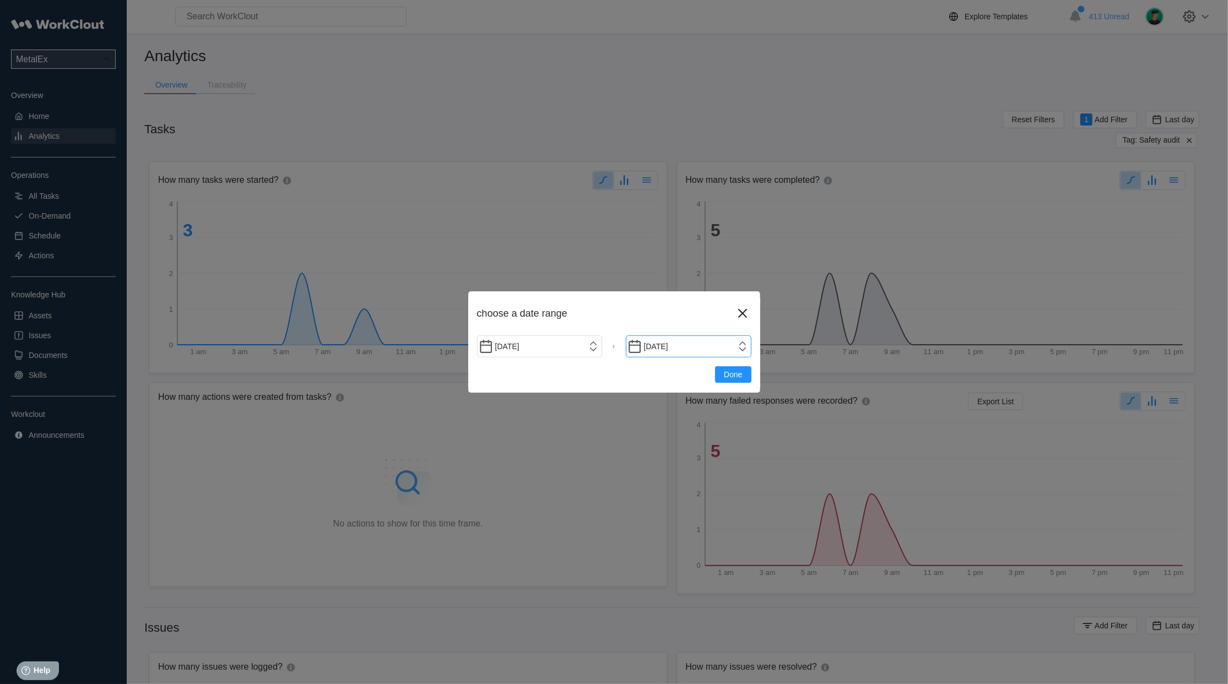
click at [738, 345] on input "[DATE]" at bounding box center [689, 346] width 126 height 22
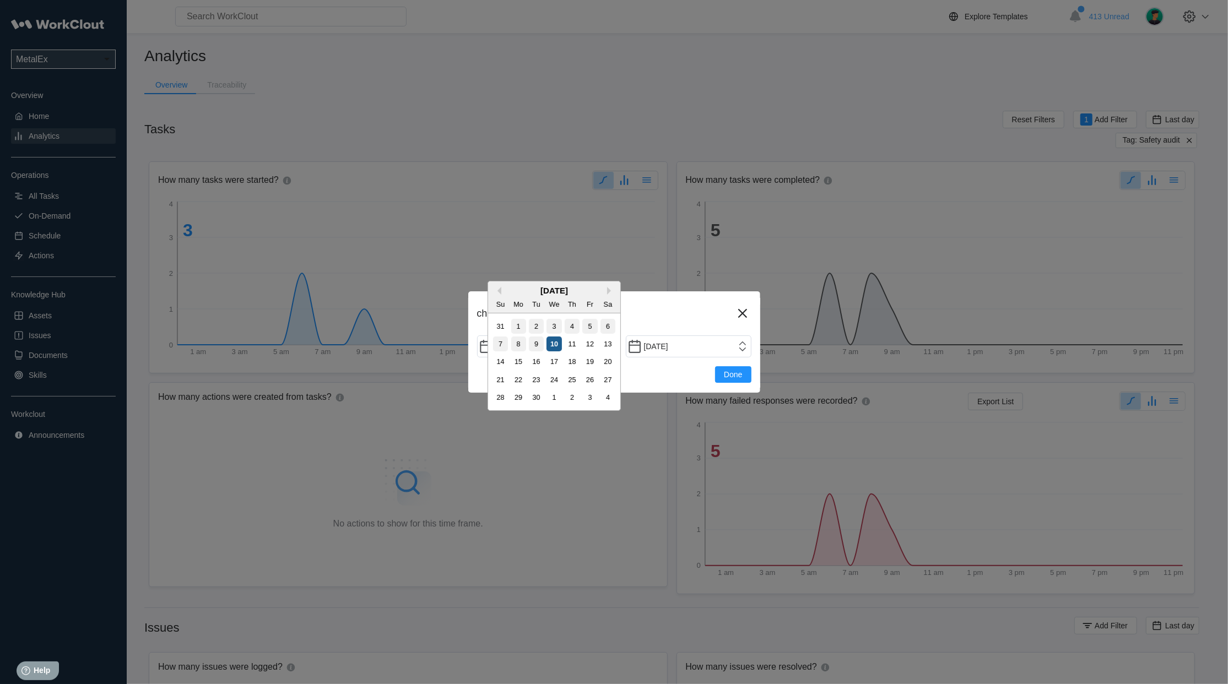
click at [554, 343] on div "10" at bounding box center [553, 344] width 15 height 15
type input "[DATE]"
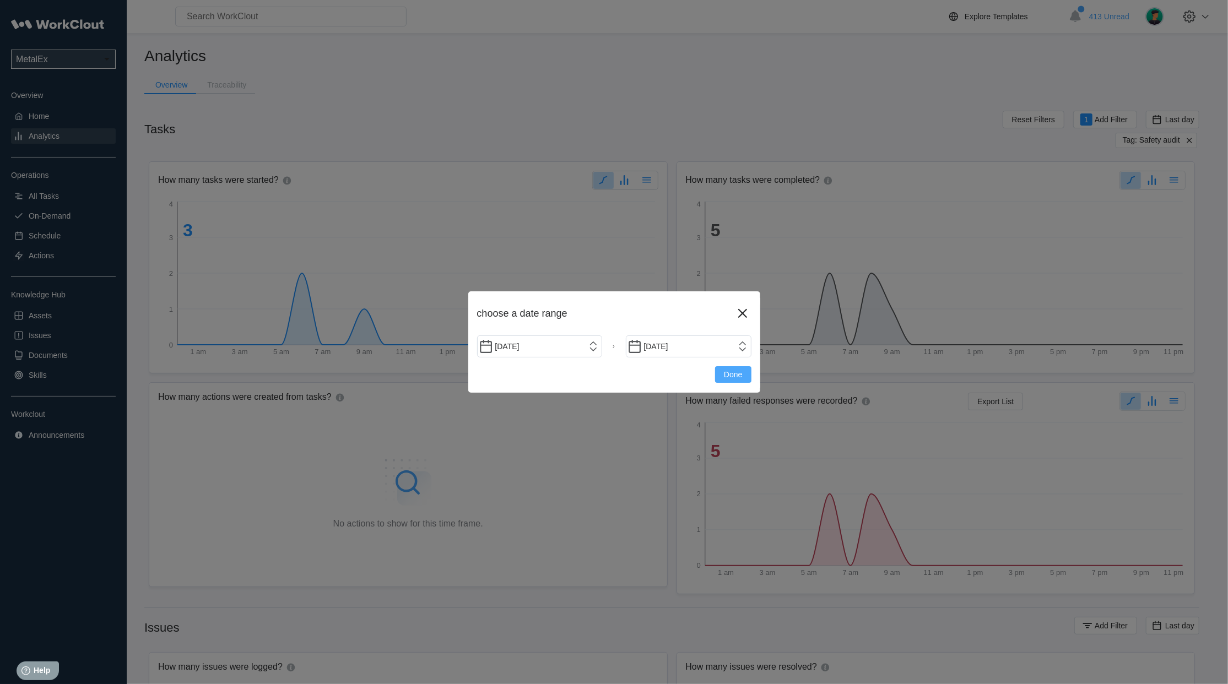
click at [730, 373] on span "Done" at bounding box center [733, 375] width 18 height 8
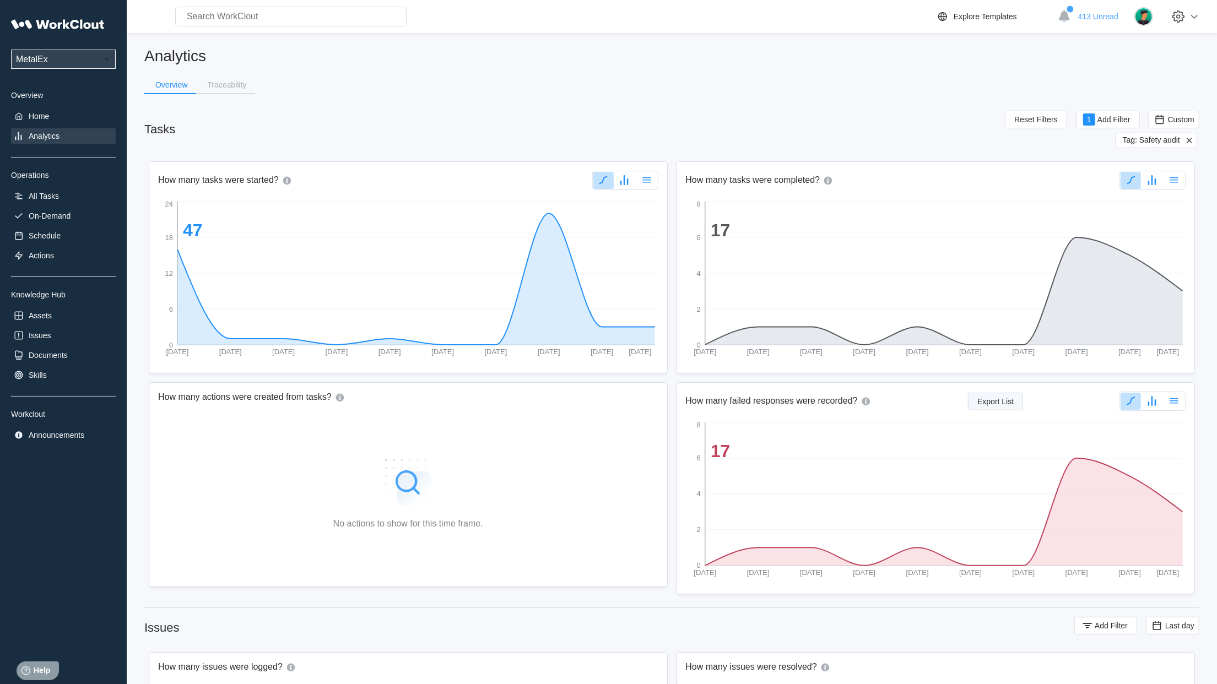
click at [1016, 404] on button "Export List" at bounding box center [995, 402] width 55 height 18
